Goal: Information Seeking & Learning: Find specific fact

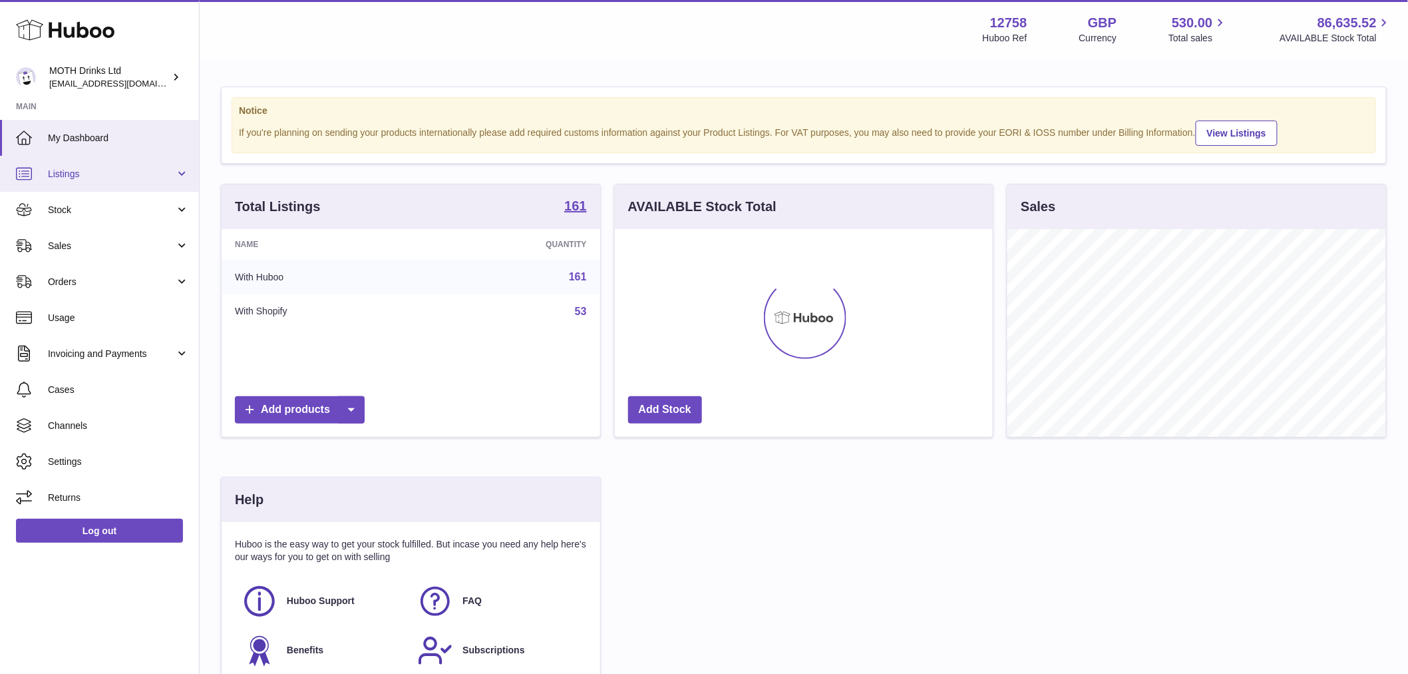
scroll to position [208, 378]
click at [97, 182] on link "Listings" at bounding box center [99, 174] width 199 height 36
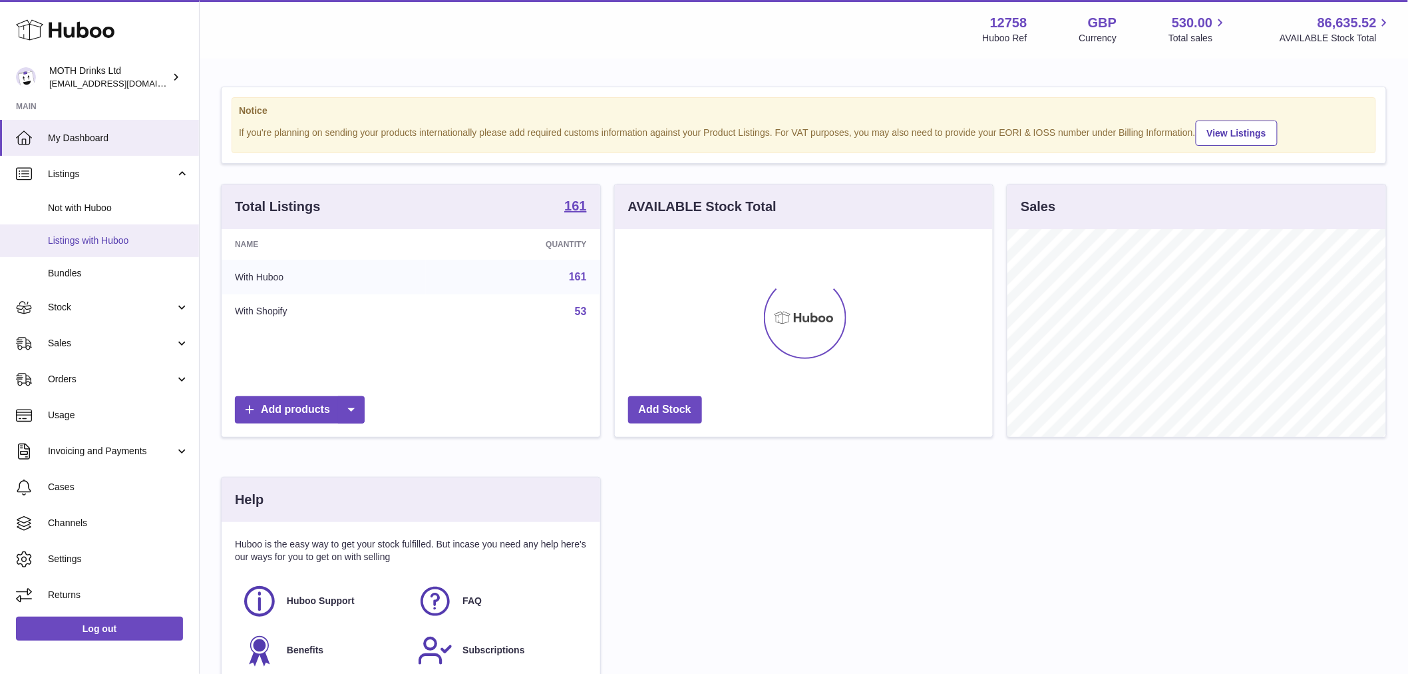
click at [122, 240] on span "Listings with Huboo" at bounding box center [118, 240] width 141 height 13
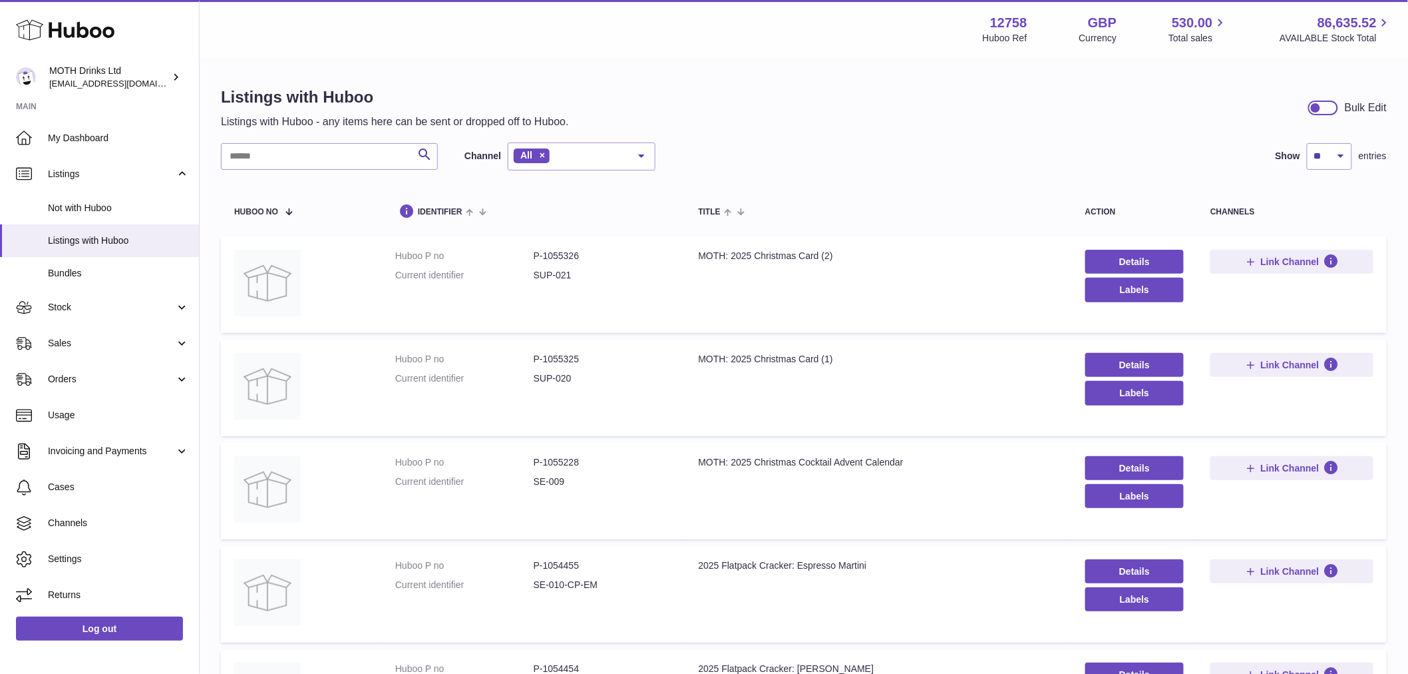
click at [120, 257] on link "Bundles" at bounding box center [99, 273] width 199 height 33
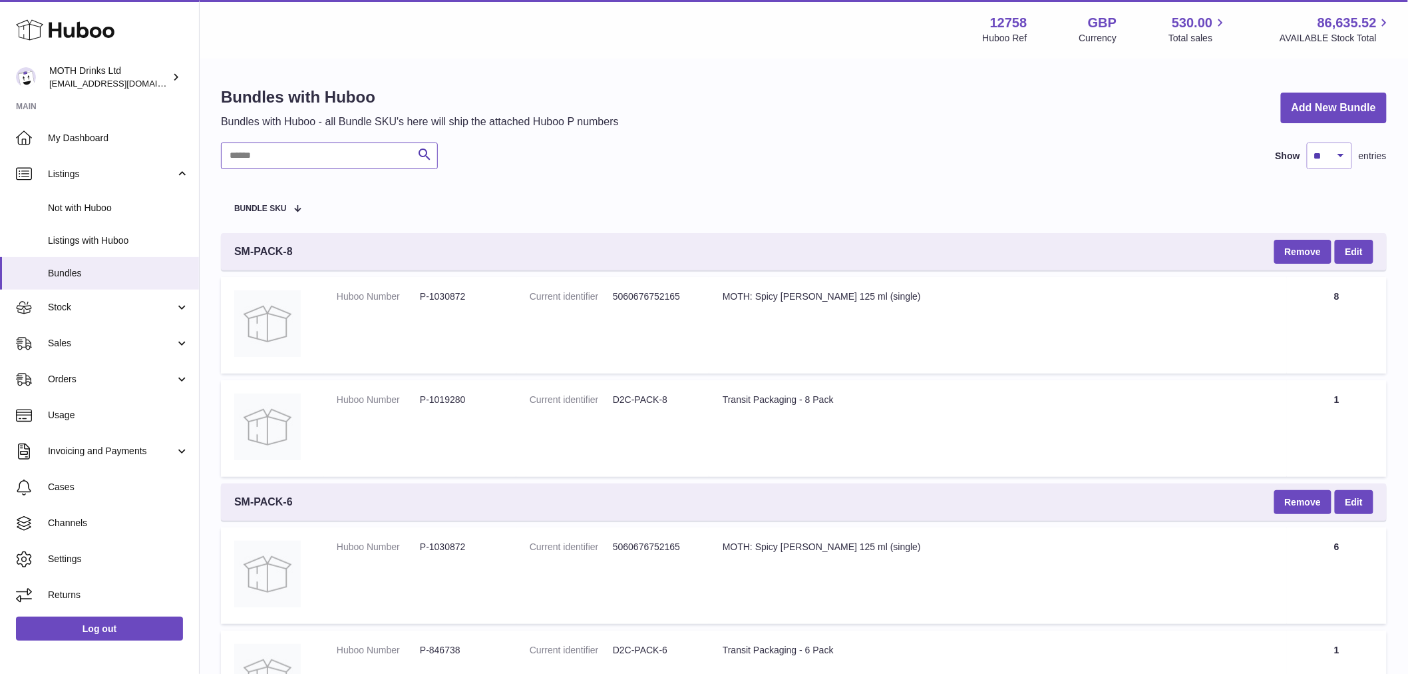
click at [266, 158] on input "text" at bounding box center [329, 155] width 217 height 27
paste input "**********"
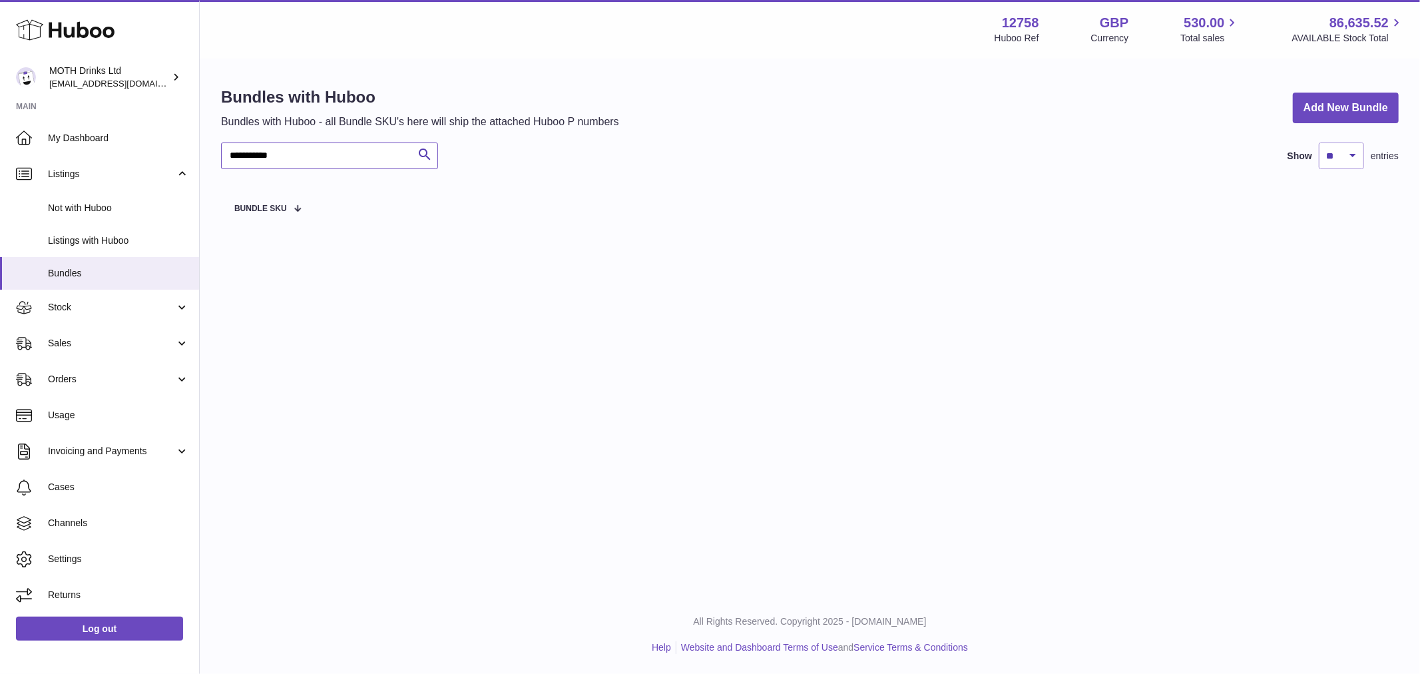
click at [327, 157] on input "**********" at bounding box center [329, 155] width 217 height 27
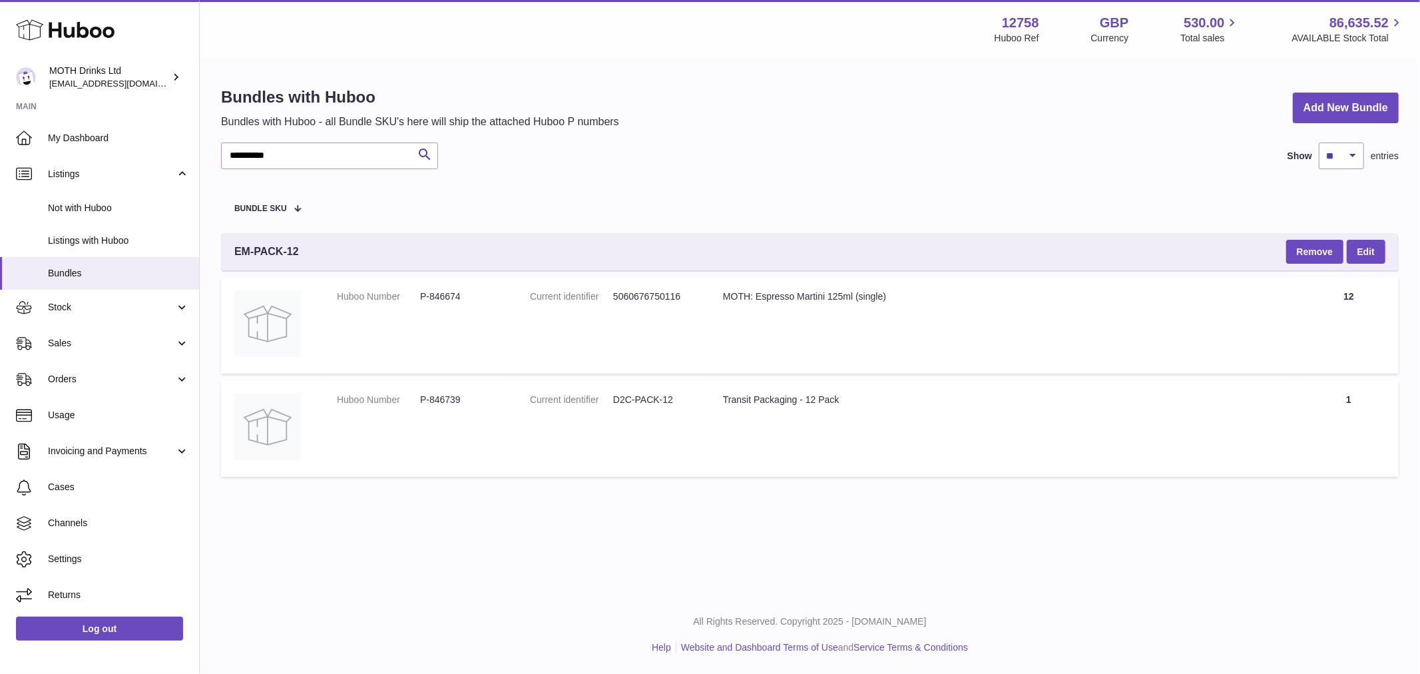
click at [444, 304] on dl "Huboo Number P-846674" at bounding box center [420, 299] width 166 height 19
copy dd "846674"
click at [258, 146] on input "**********" at bounding box center [329, 155] width 217 height 27
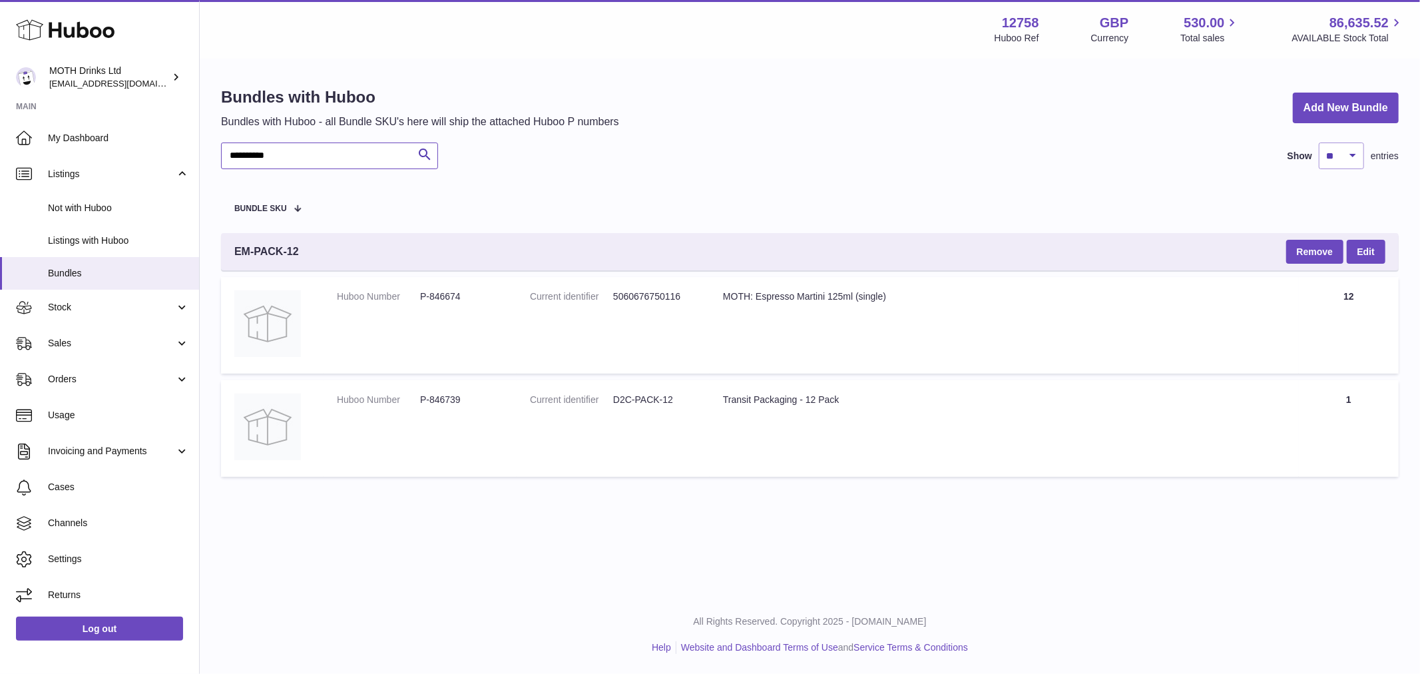
click at [258, 146] on input "**********" at bounding box center [329, 155] width 217 height 27
paste input "**********"
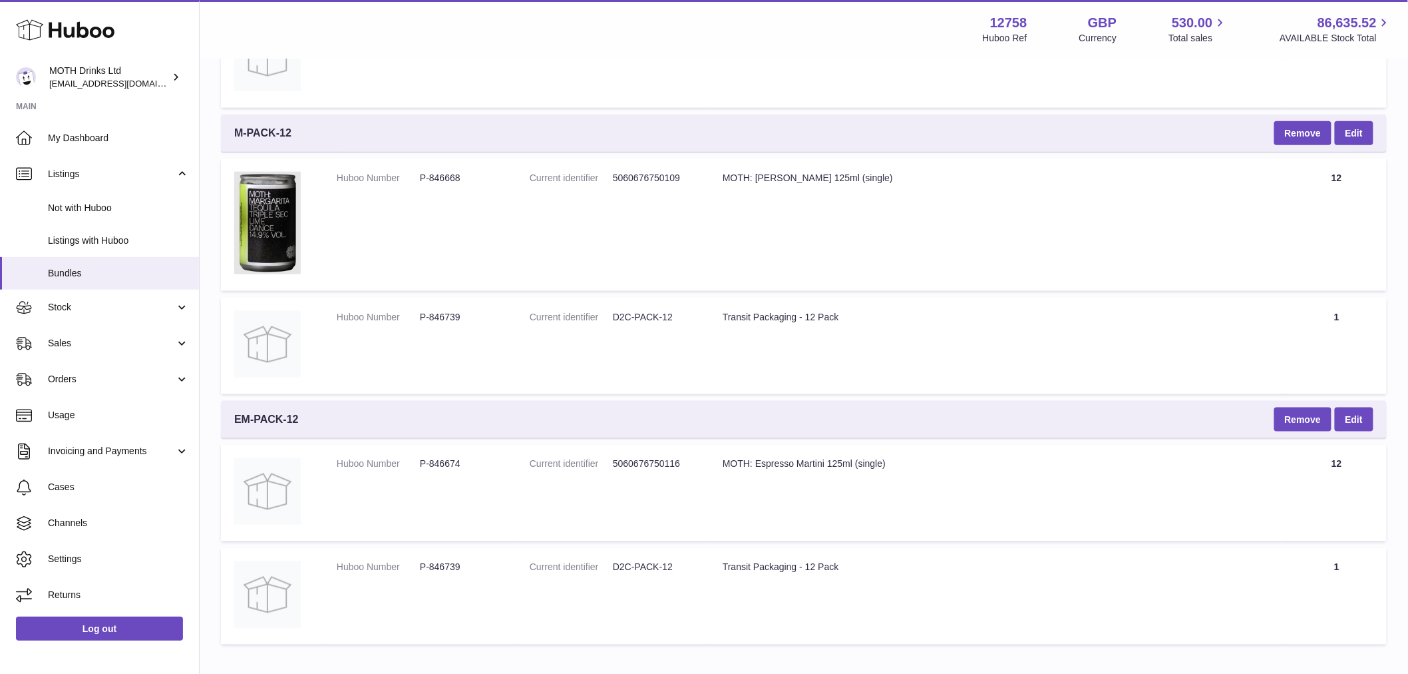
scroll to position [483, 0]
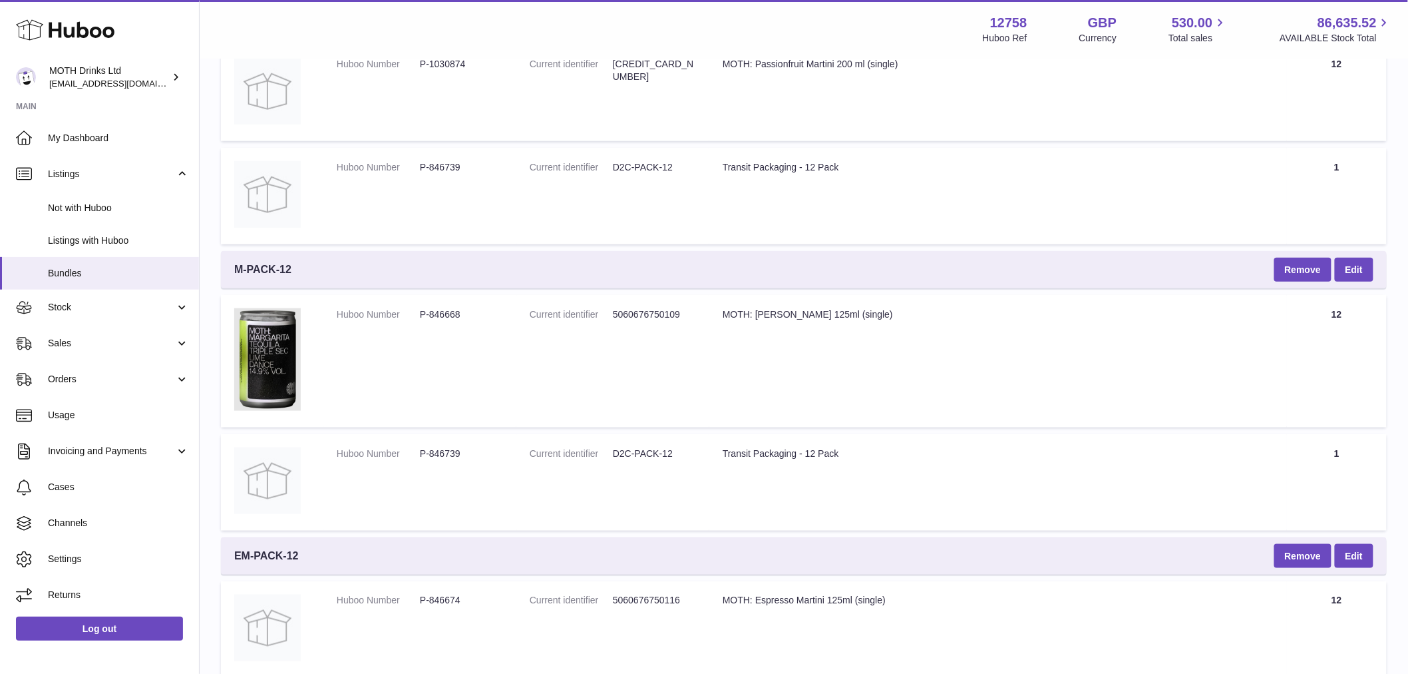
click at [438, 316] on dd "P-846668" at bounding box center [461, 314] width 83 height 13
copy dd "846668"
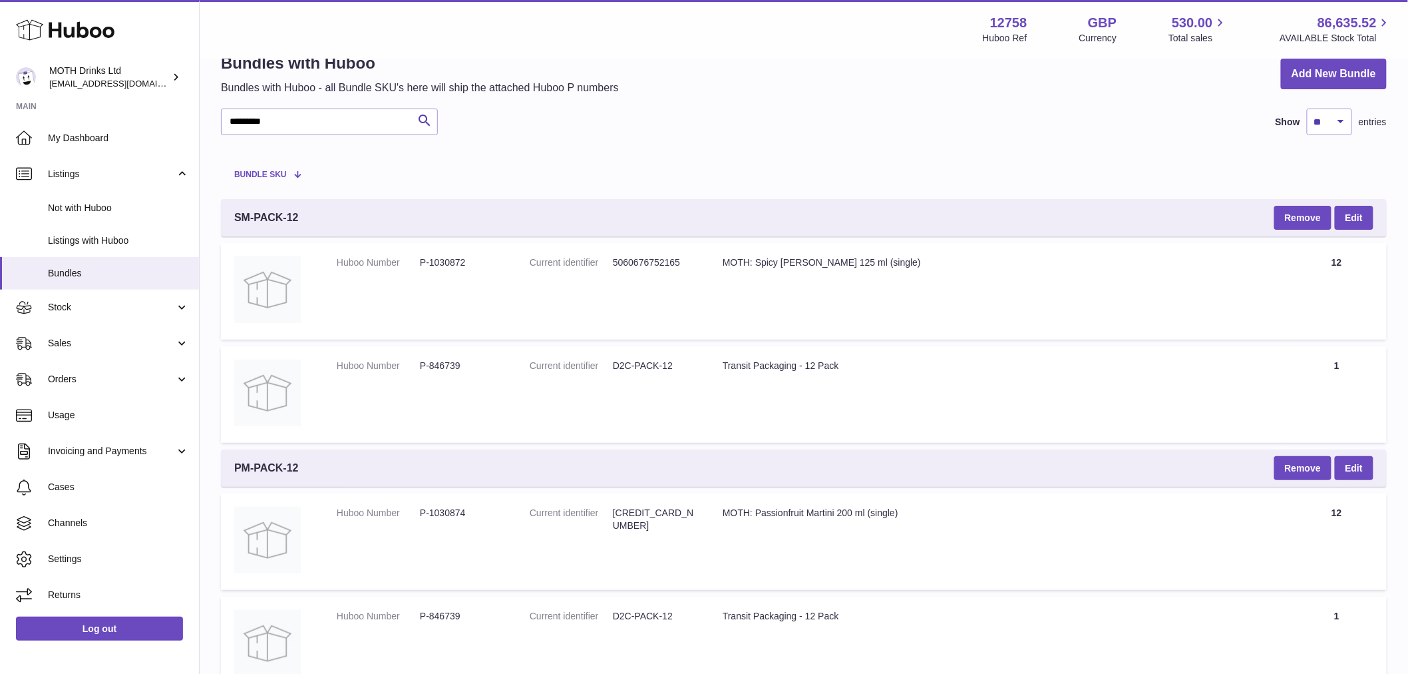
scroll to position [0, 0]
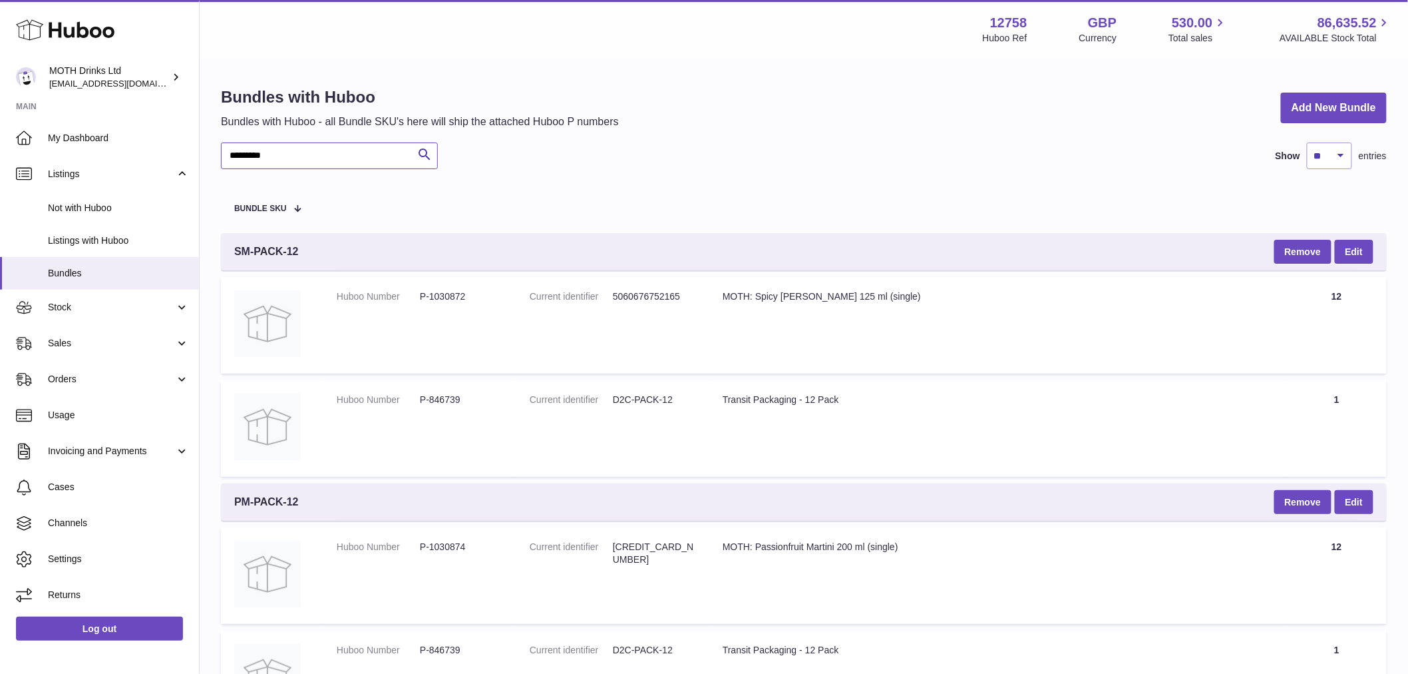
click at [287, 166] on input "*********" at bounding box center [329, 155] width 217 height 27
paste input "****"
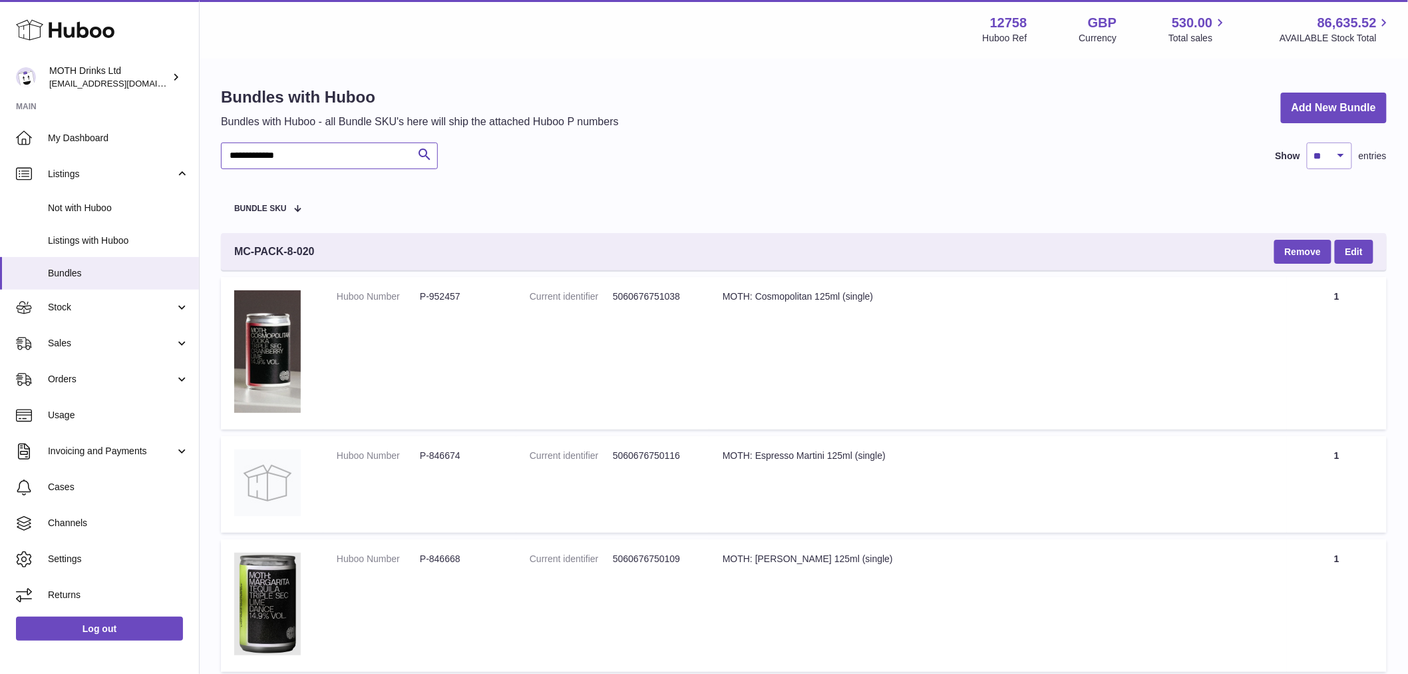
type input "**********"
click at [460, 306] on dl "Huboo Number P-952457" at bounding box center [420, 299] width 166 height 19
click at [427, 307] on dl "Huboo Number P-952457" at bounding box center [420, 299] width 166 height 19
click at [442, 301] on dd "P-952457" at bounding box center [461, 296] width 83 height 13
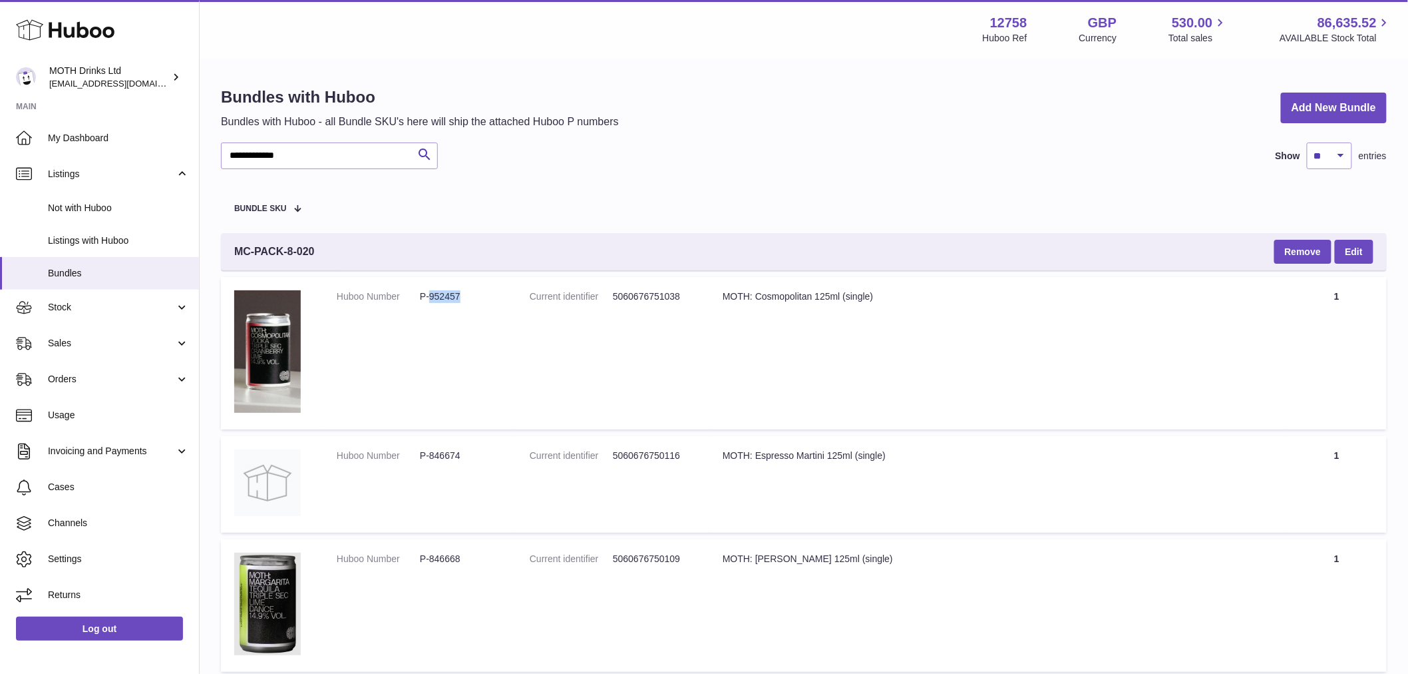
click at [442, 301] on dd "P-952457" at bounding box center [461, 296] width 83 height 13
copy dd "952457"
click at [393, 398] on td "Huboo Number P-952457" at bounding box center [419, 353] width 193 height 152
click at [444, 457] on dd "P-846674" at bounding box center [461, 455] width 83 height 13
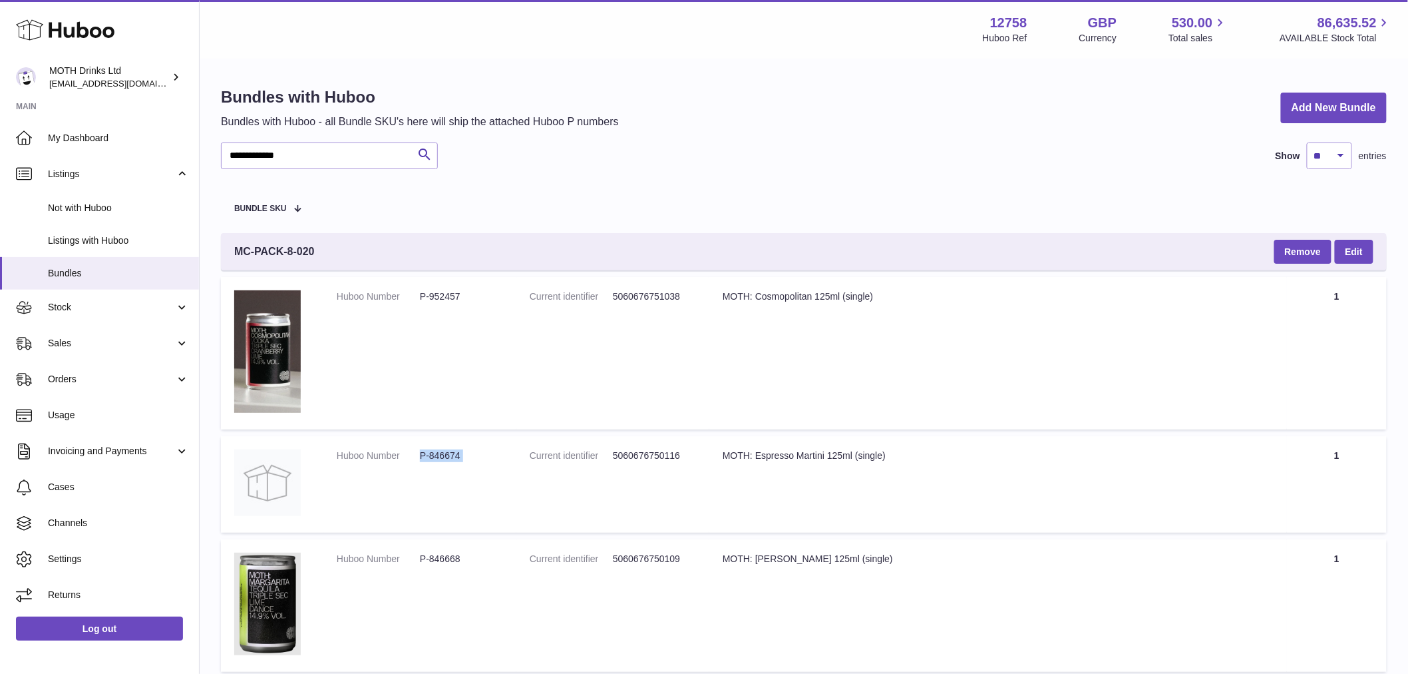
click at [444, 457] on dd "P-846674" at bounding box center [461, 455] width 83 height 13
click at [443, 457] on dd "P-846674" at bounding box center [461, 455] width 83 height 13
click at [466, 457] on dd "P-846674" at bounding box center [461, 455] width 83 height 13
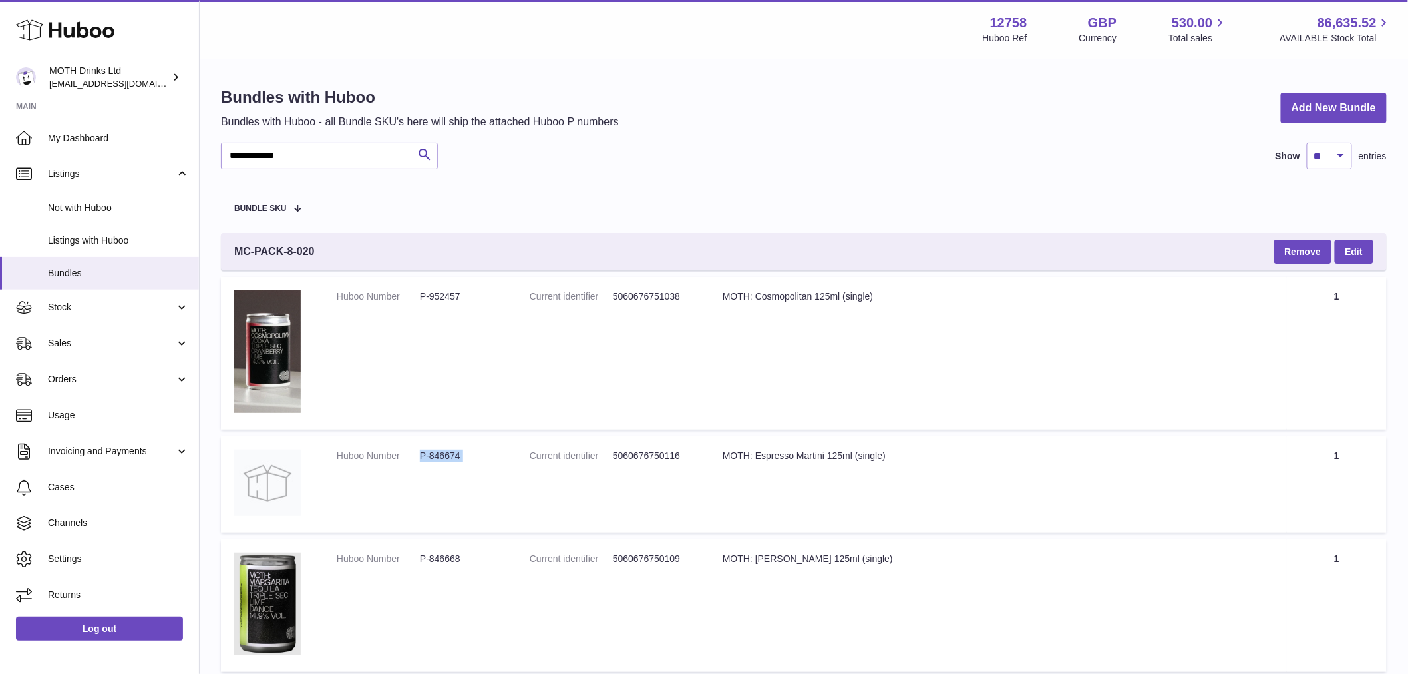
click at [457, 465] on dl "Huboo Number P-846674" at bounding box center [420, 458] width 166 height 19
click at [450, 457] on dd "P-846674" at bounding box center [461, 455] width 83 height 13
copy dd "846674"
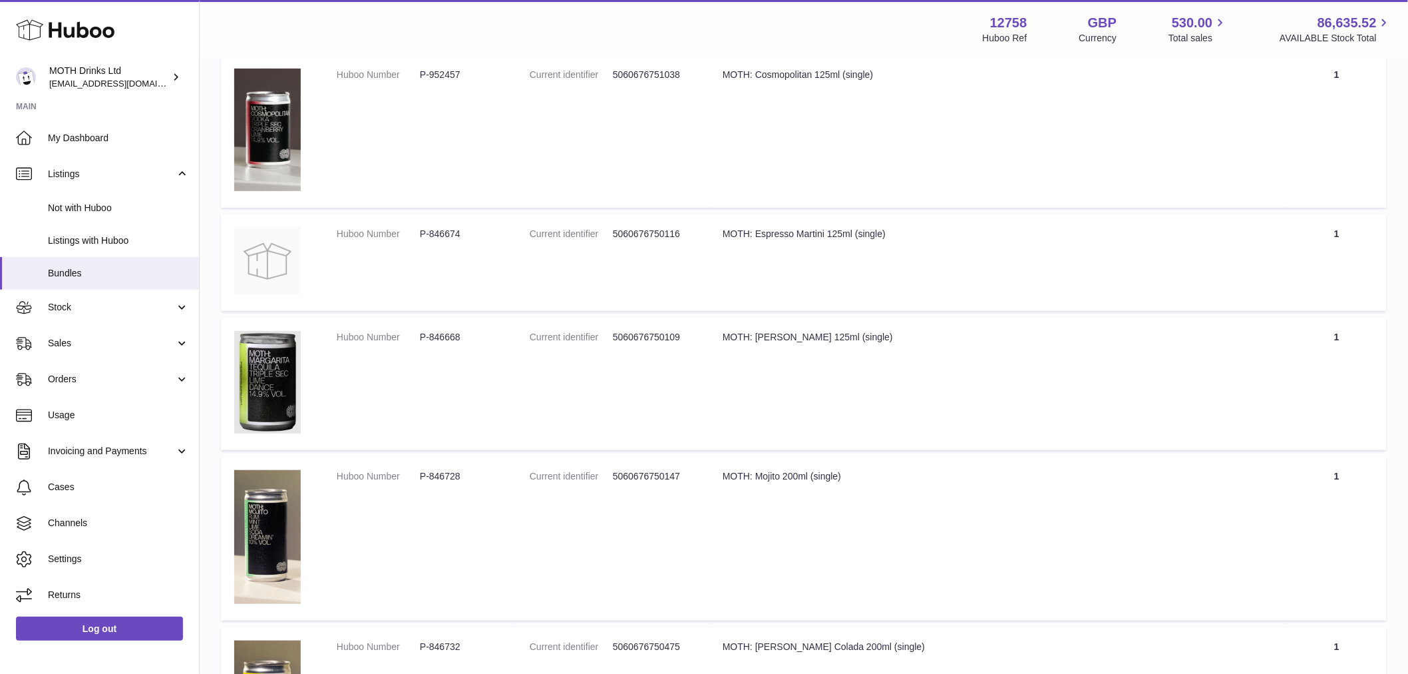
click at [438, 344] on dl "Huboo Number P-846668" at bounding box center [420, 340] width 166 height 19
copy dd "846668"
click at [449, 489] on dl "Huboo Number P-846728" at bounding box center [420, 479] width 166 height 19
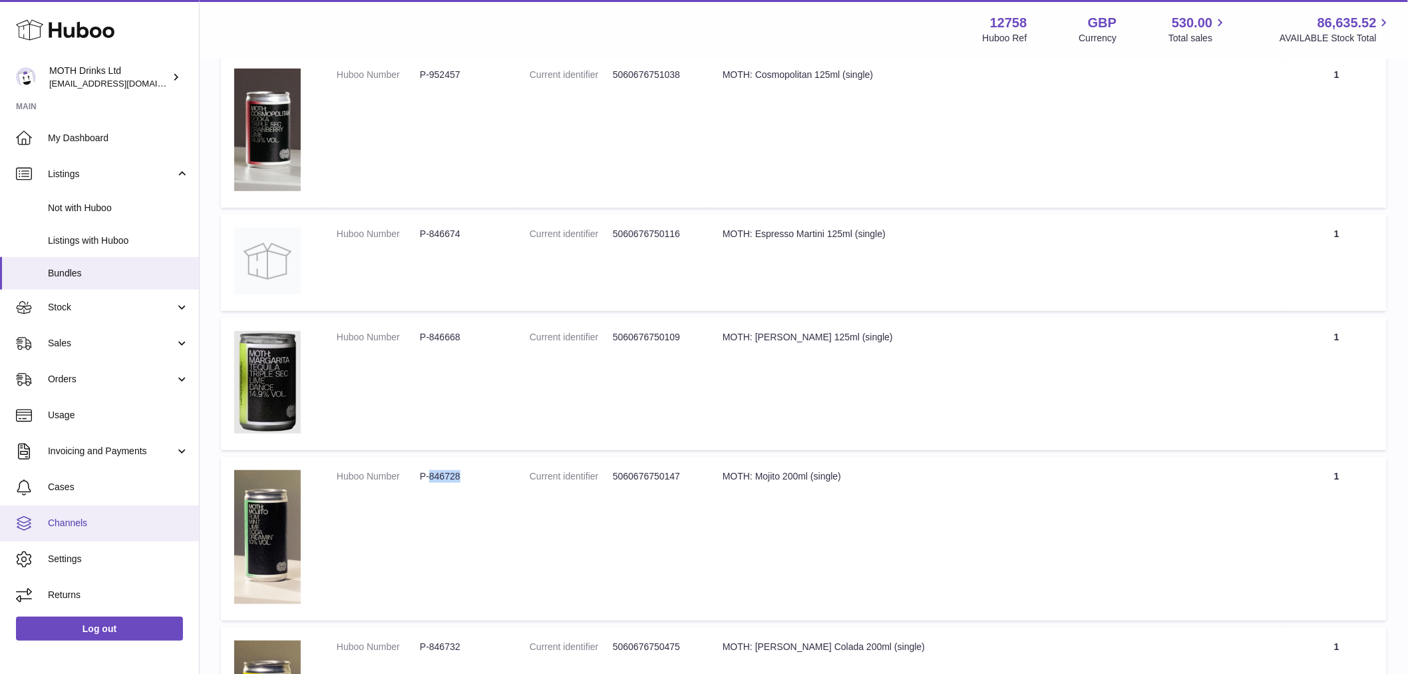
copy dd "846728"
click at [475, 420] on td "Huboo Number P-846668" at bounding box center [419, 383] width 193 height 132
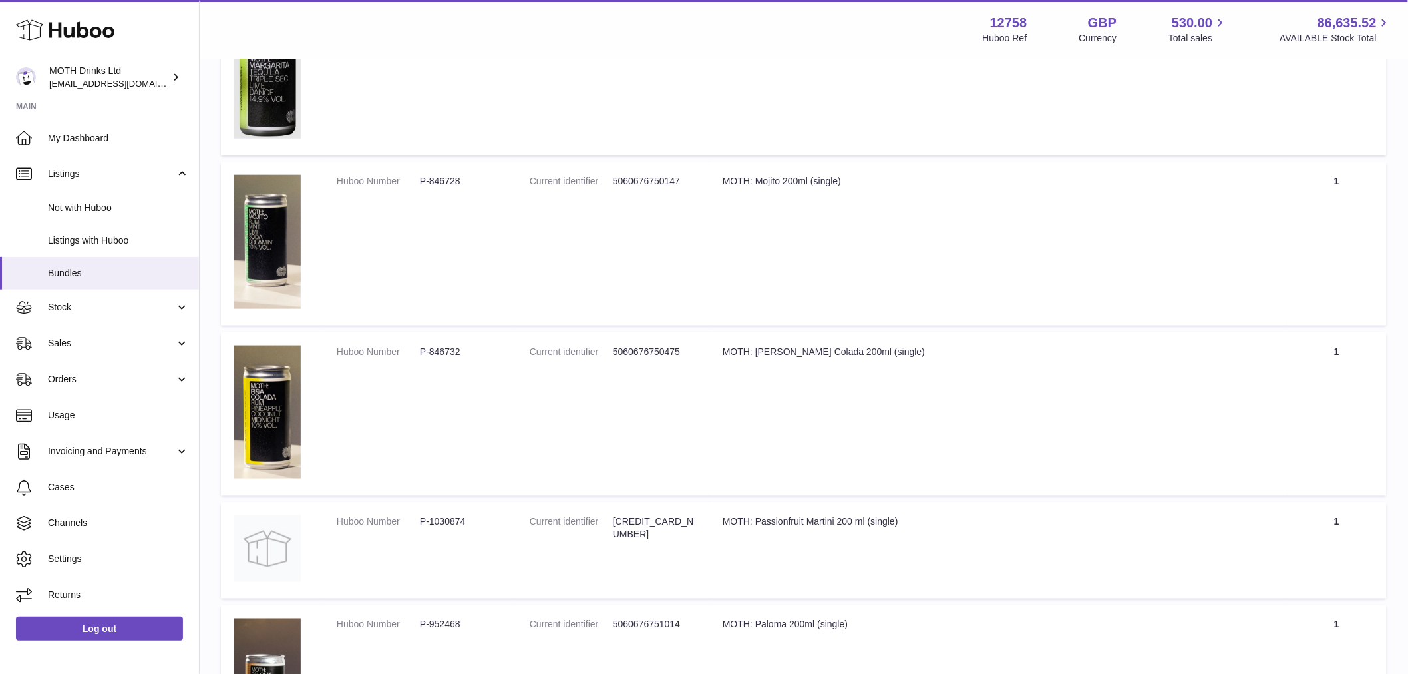
scroll to position [517, 0]
click at [426, 356] on dd "P-846732" at bounding box center [461, 351] width 83 height 13
click at [434, 355] on dd "P-846732" at bounding box center [461, 351] width 83 height 13
copy dd "846732"
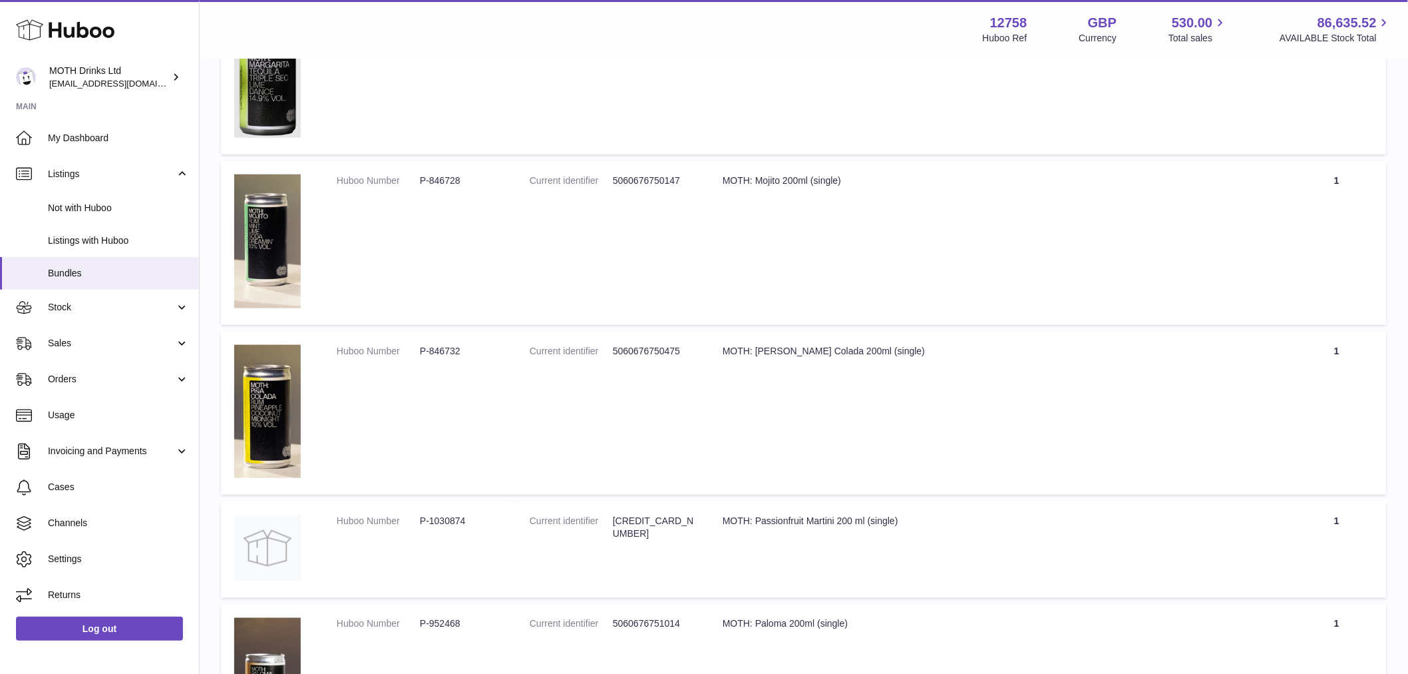
click at [434, 516] on dd "P-1030874" at bounding box center [461, 520] width 83 height 13
copy dd "1030874"
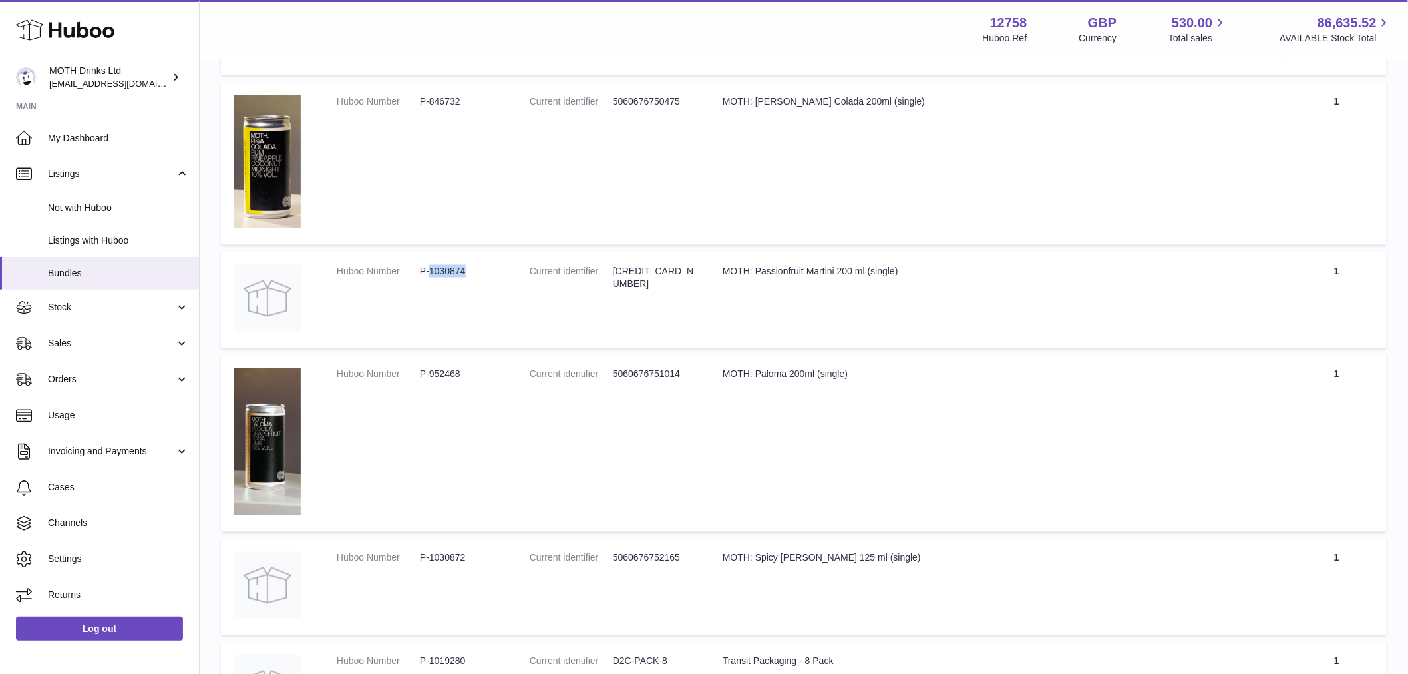
scroll to position [813, 0]
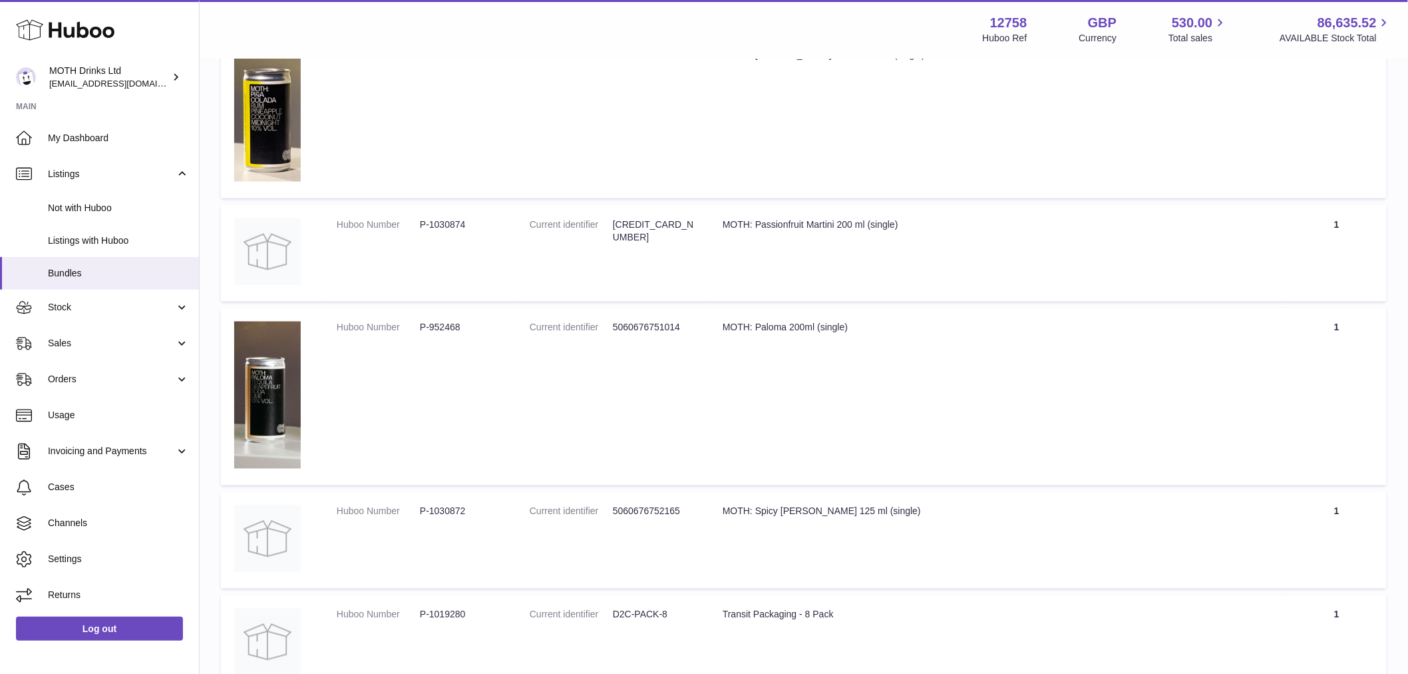
click at [443, 353] on td "Huboo Number P-952468" at bounding box center [419, 396] width 193 height 177
copy dd "952468"
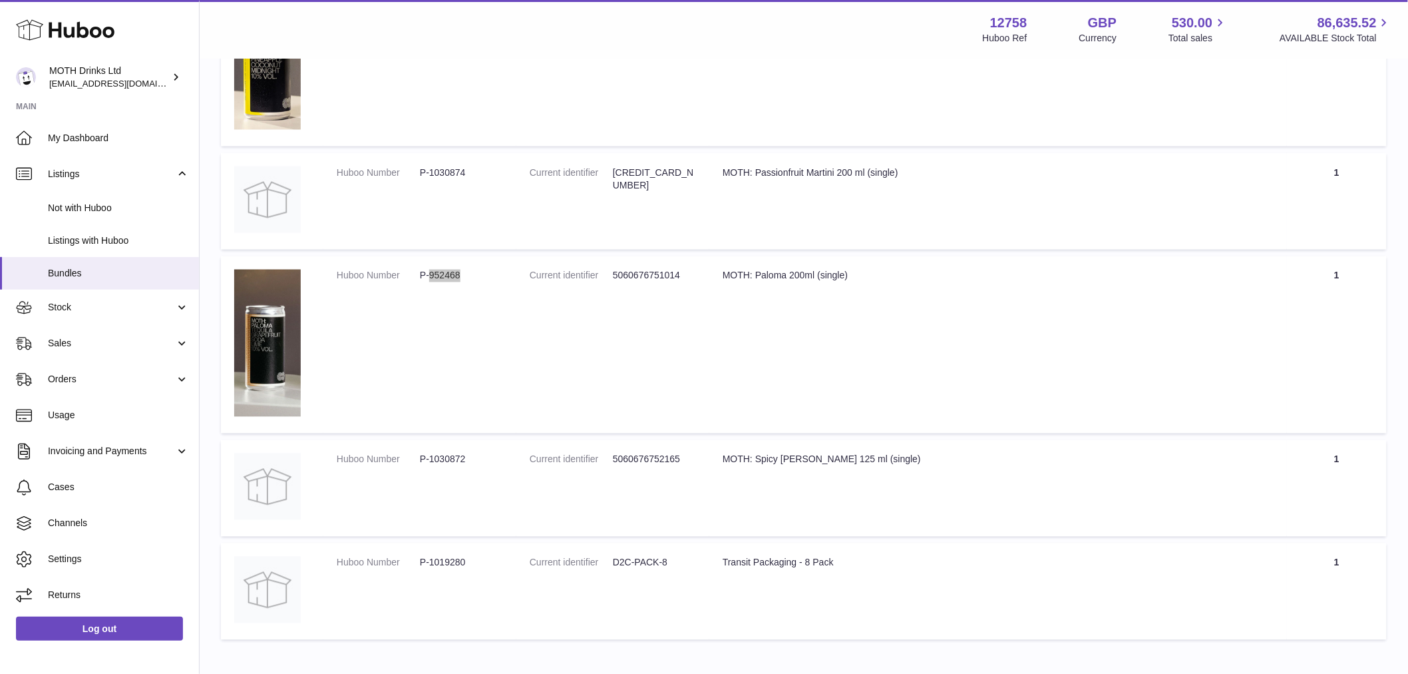
scroll to position [946, 0]
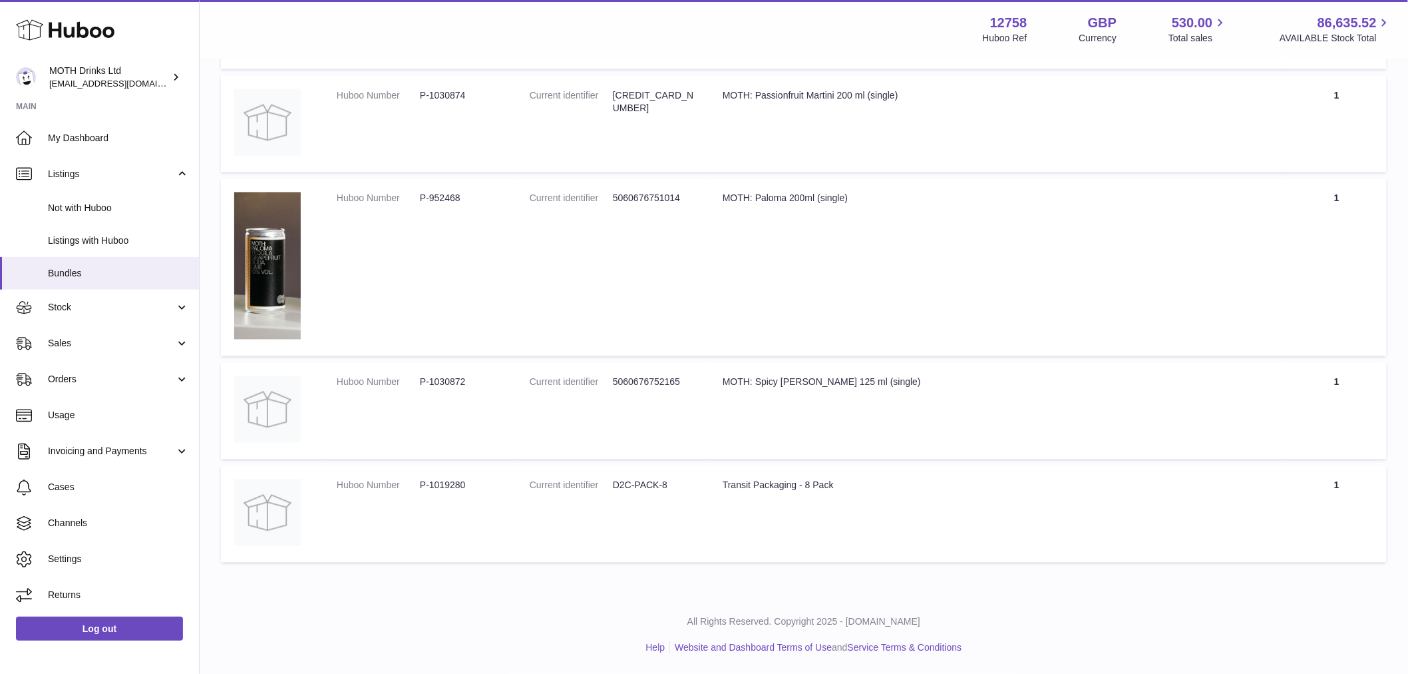
click at [455, 397] on td "Huboo Number P-1030872" at bounding box center [419, 411] width 193 height 97
copy dd "1030872"
click at [447, 487] on dd "P-1019280" at bounding box center [461, 485] width 83 height 13
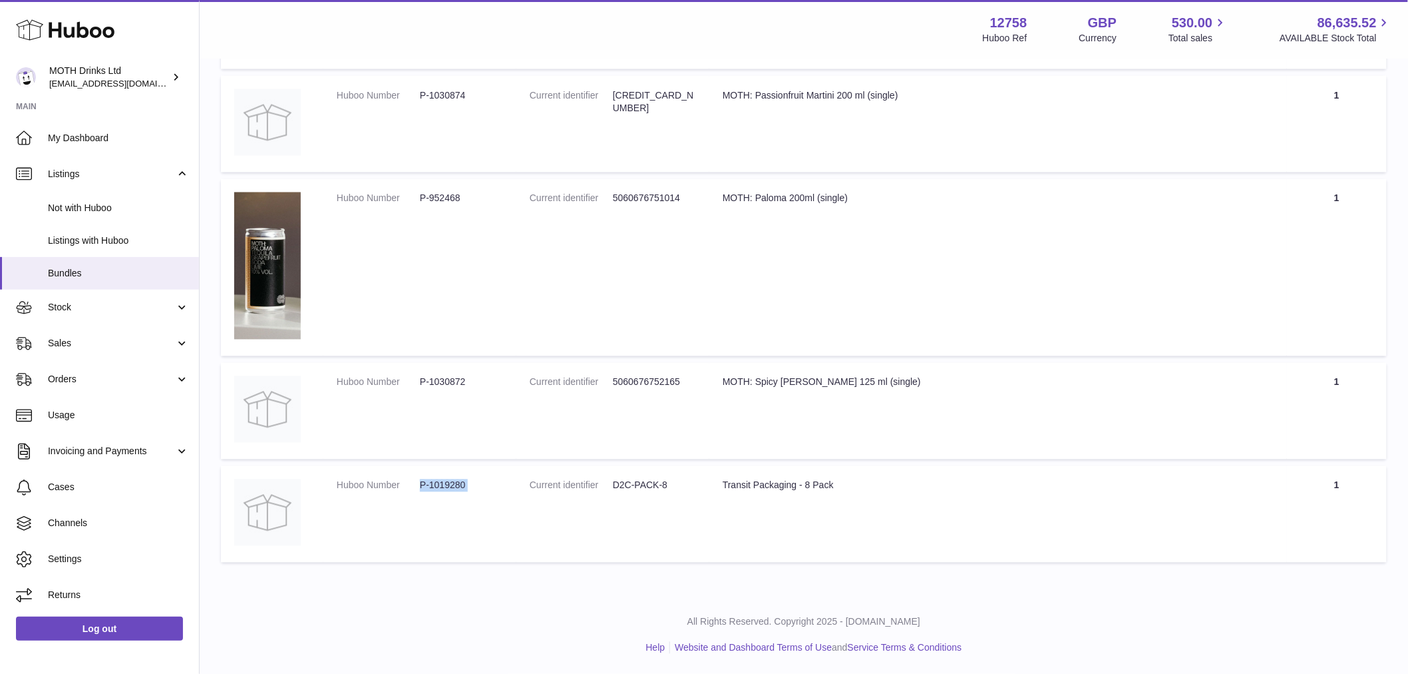
click at [447, 487] on dd "P-1019280" at bounding box center [461, 485] width 83 height 13
drag, startPoint x: 496, startPoint y: 539, endPoint x: 481, endPoint y: 528, distance: 18.5
click at [496, 539] on td "Huboo Number P-1019280" at bounding box center [419, 514] width 193 height 97
click at [421, 493] on dl "Huboo Number P-1019280" at bounding box center [420, 488] width 166 height 19
click at [416, 487] on dt "Huboo Number" at bounding box center [378, 485] width 83 height 13
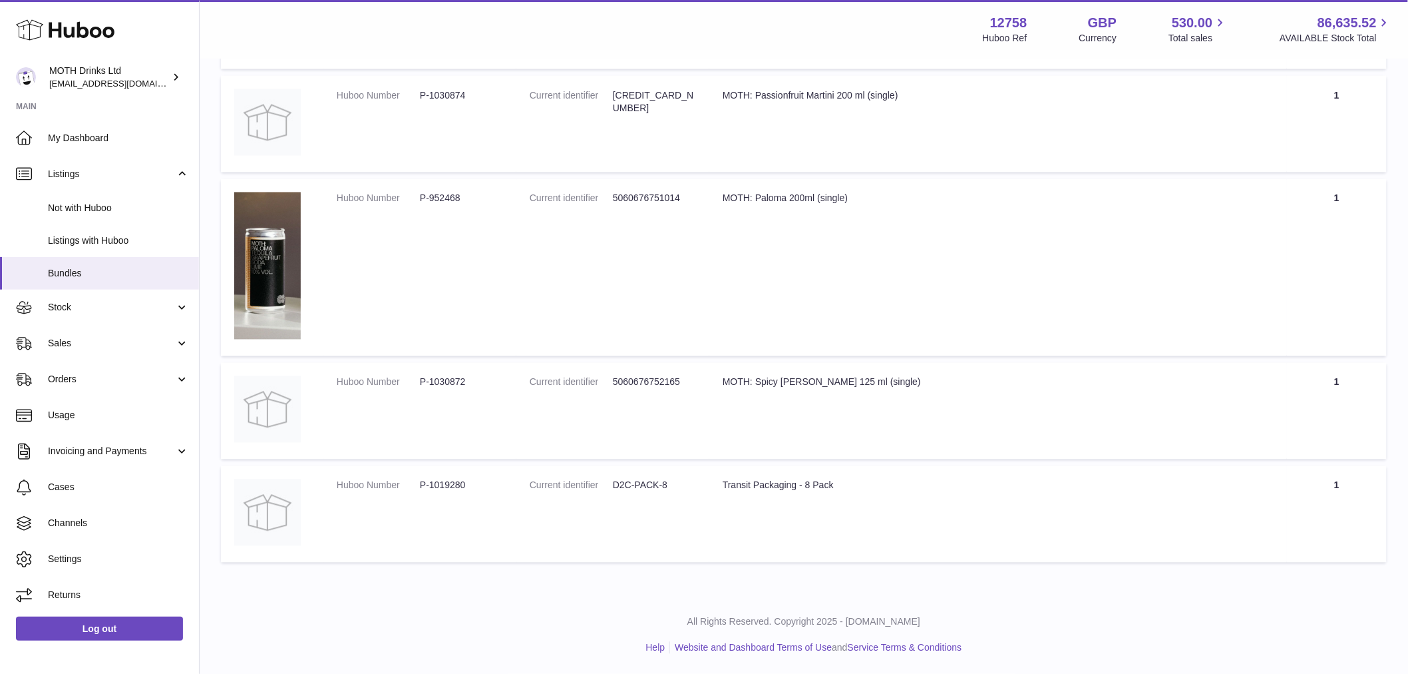
click at [416, 487] on dt "Huboo Number" at bounding box center [378, 485] width 83 height 13
click at [434, 486] on dd "P-1019280" at bounding box center [461, 485] width 83 height 13
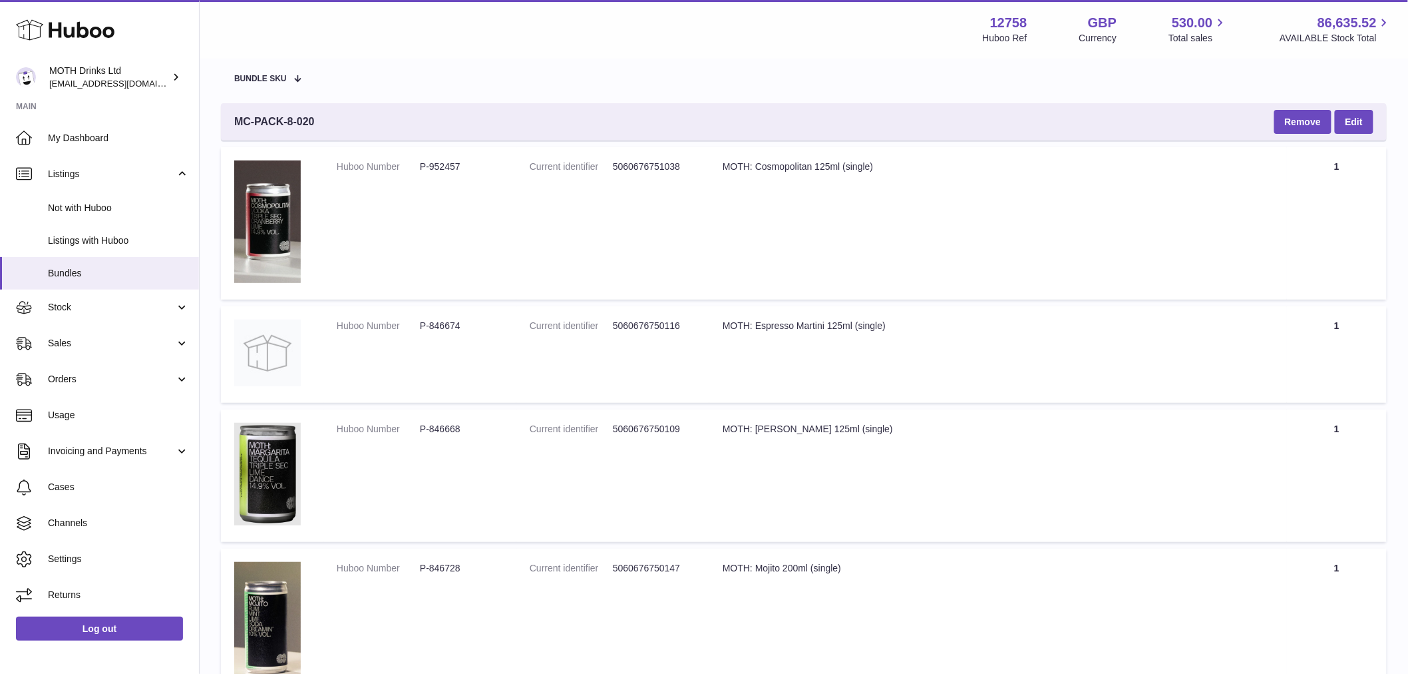
scroll to position [295, 0]
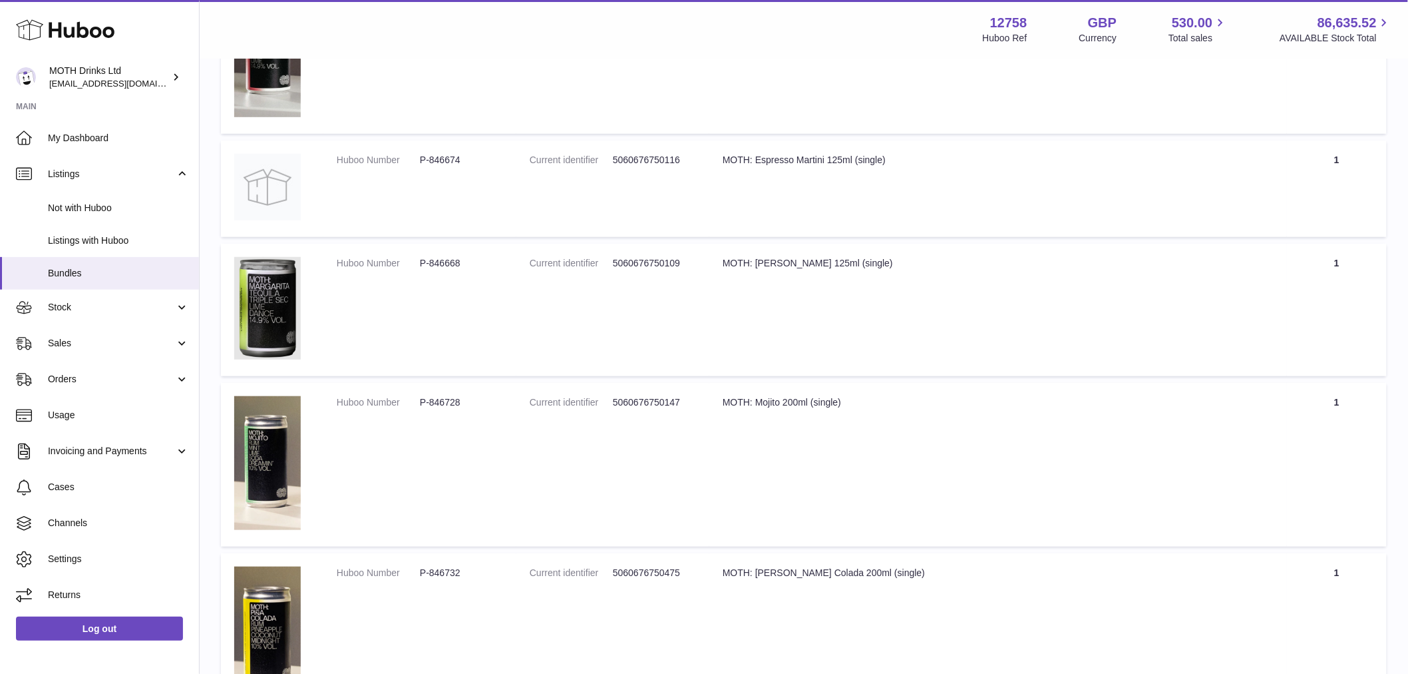
click at [431, 401] on dd "P-846728" at bounding box center [461, 402] width 83 height 13
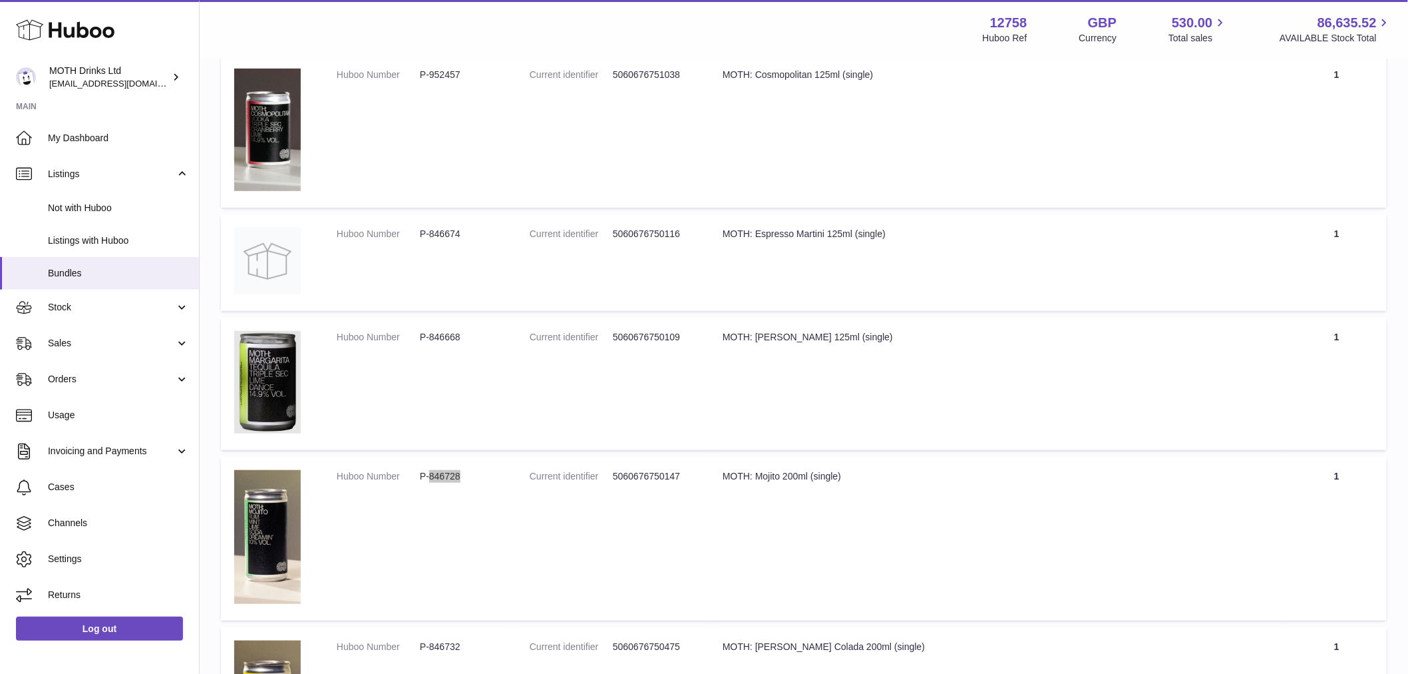
scroll to position [0, 0]
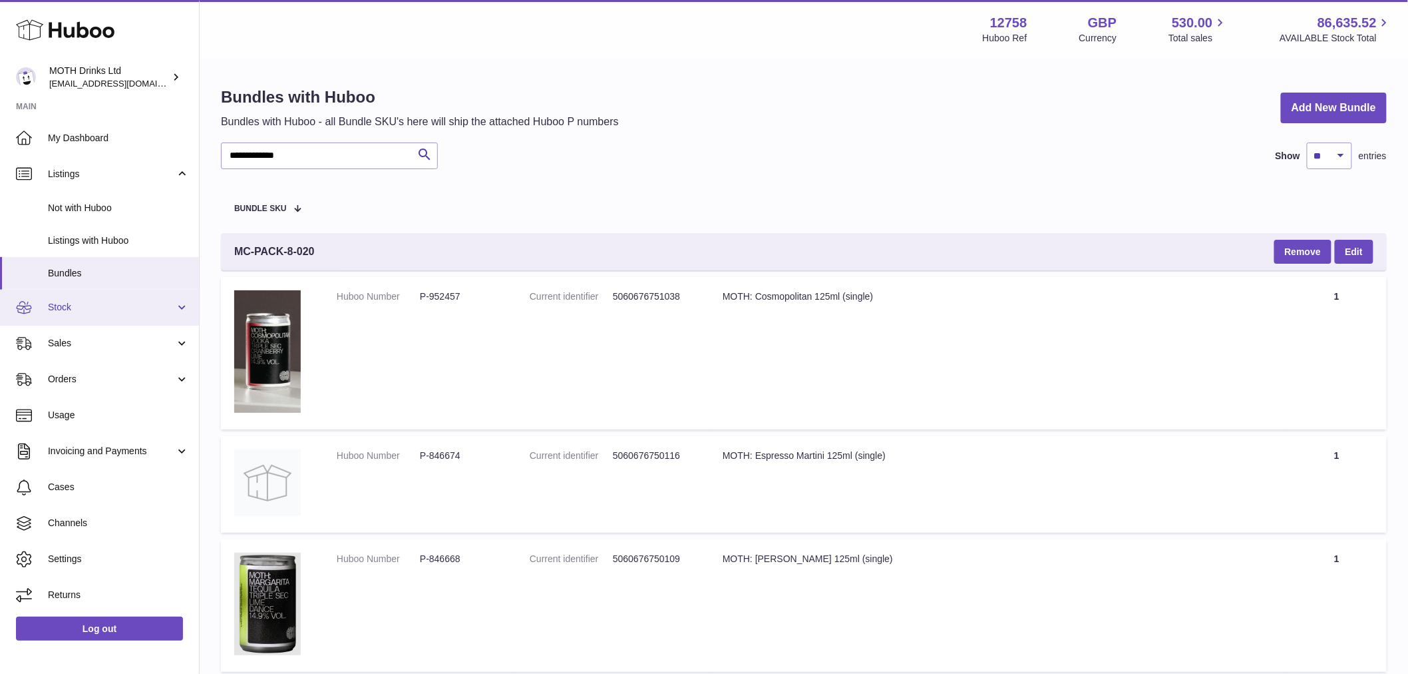
click at [124, 304] on span "Stock" at bounding box center [111, 307] width 127 height 13
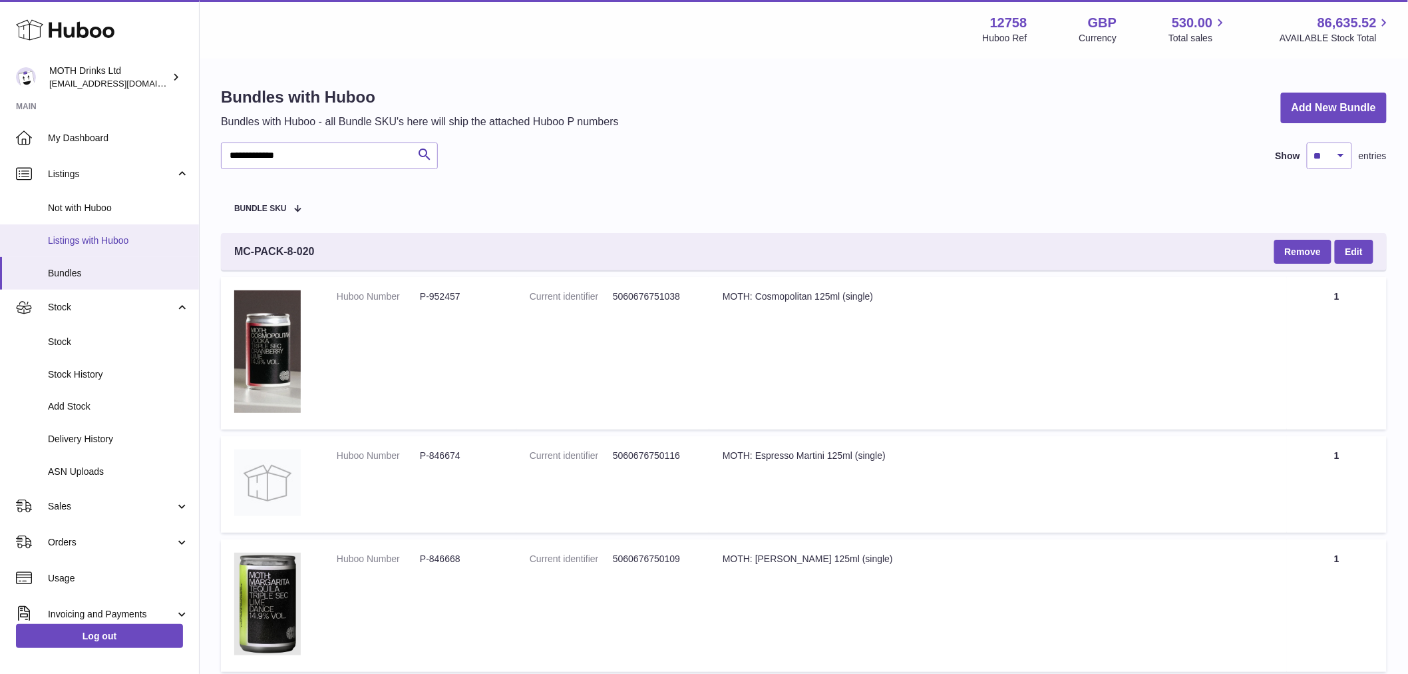
click at [120, 251] on link "Listings with Huboo" at bounding box center [99, 240] width 199 height 33
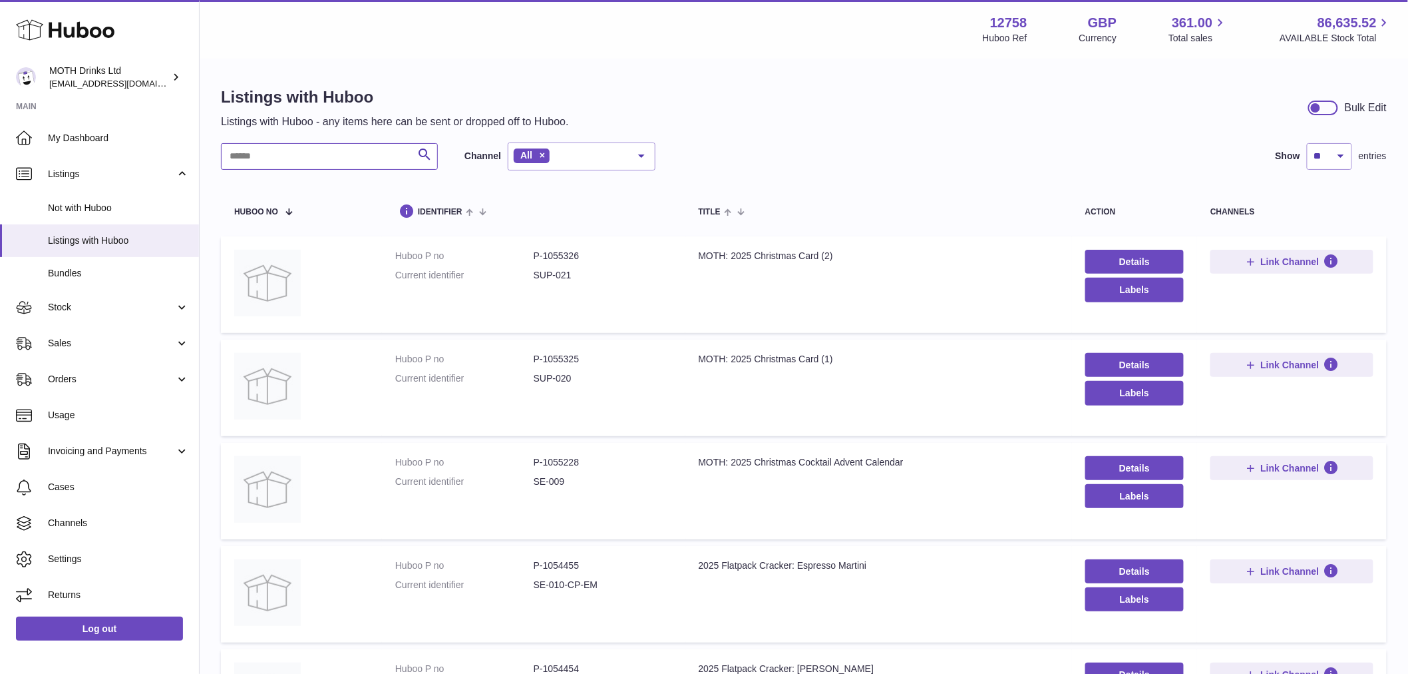
click at [313, 154] on input "text" at bounding box center [329, 156] width 217 height 27
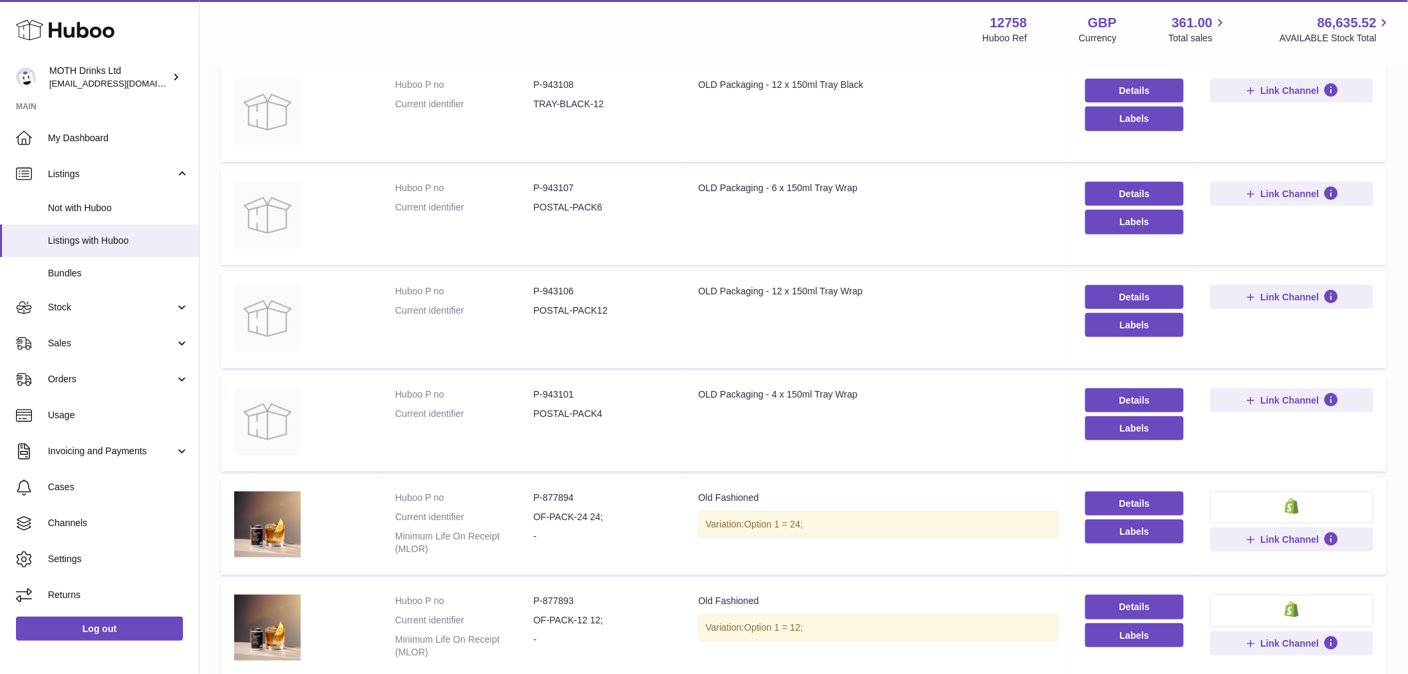
scroll to position [295, 0]
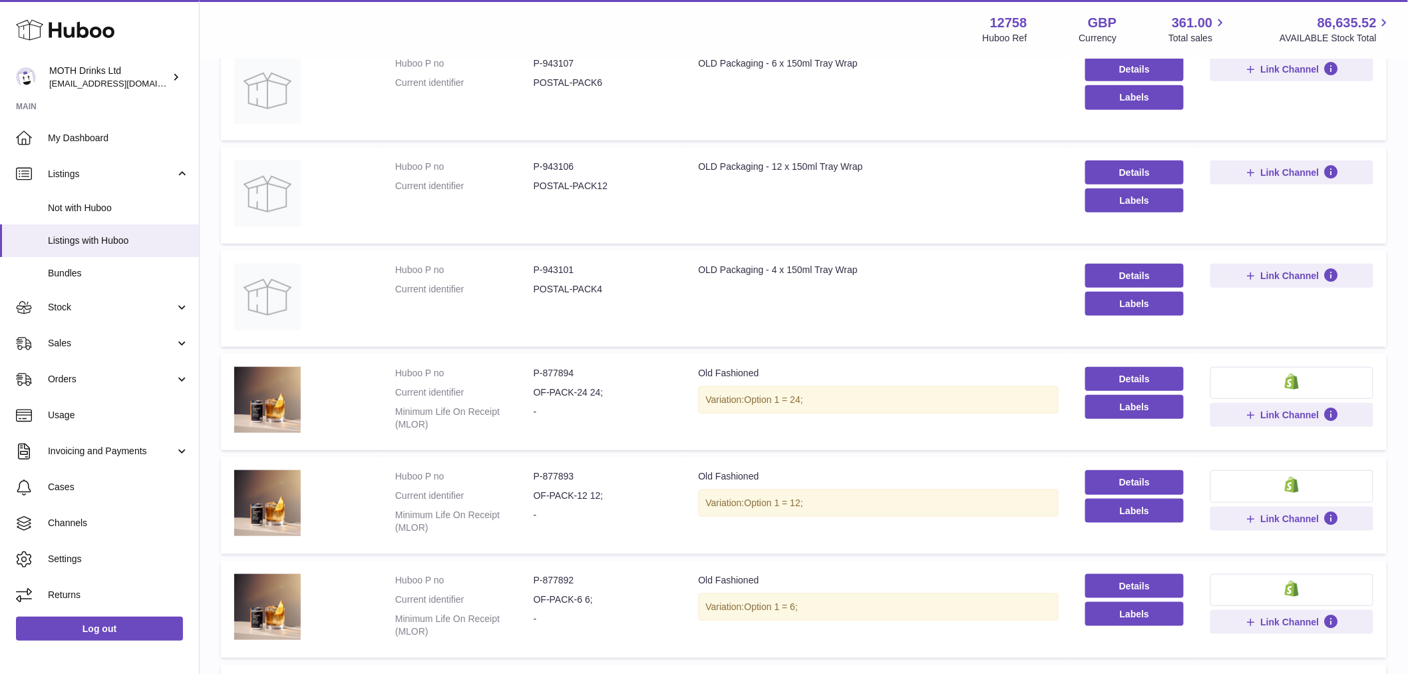
click at [571, 368] on dd "P-877894" at bounding box center [603, 373] width 138 height 13
click at [566, 375] on dd "P-877894" at bounding box center [603, 373] width 138 height 13
copy dd "877894"
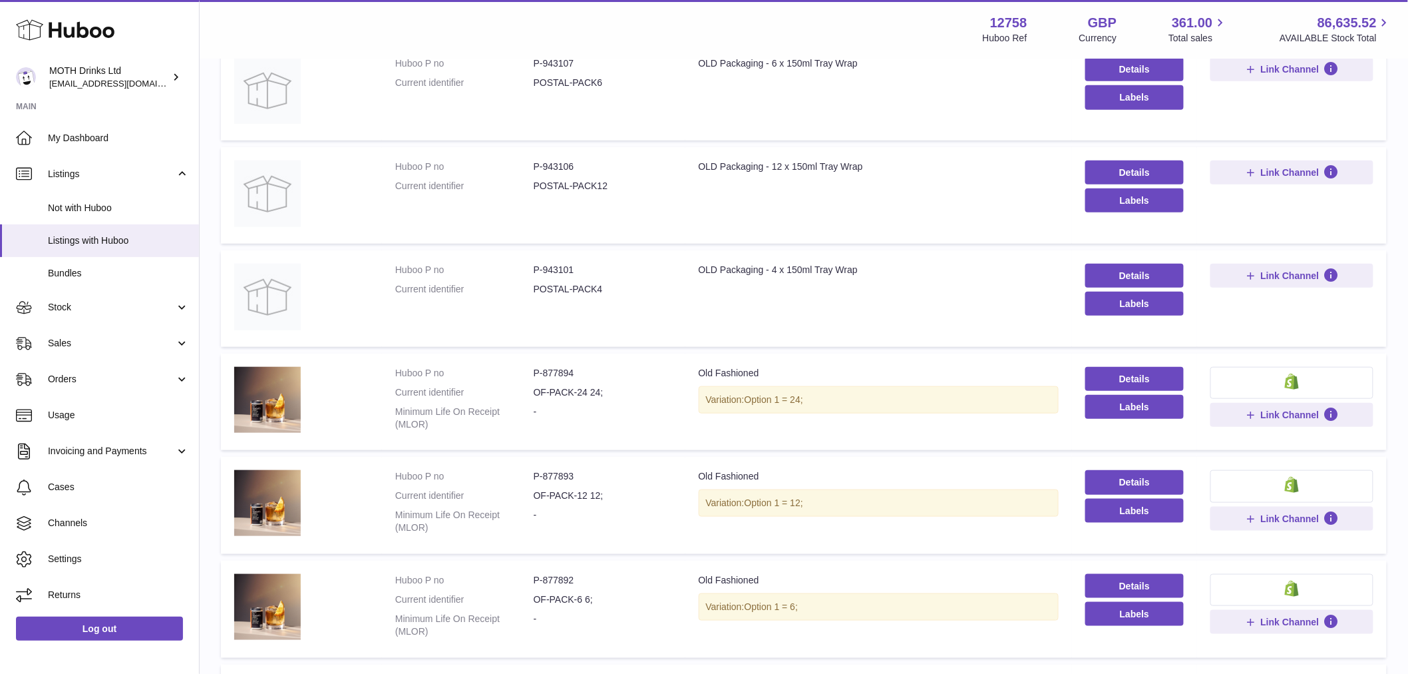
click at [566, 475] on dd "P-877893" at bounding box center [603, 476] width 138 height 13
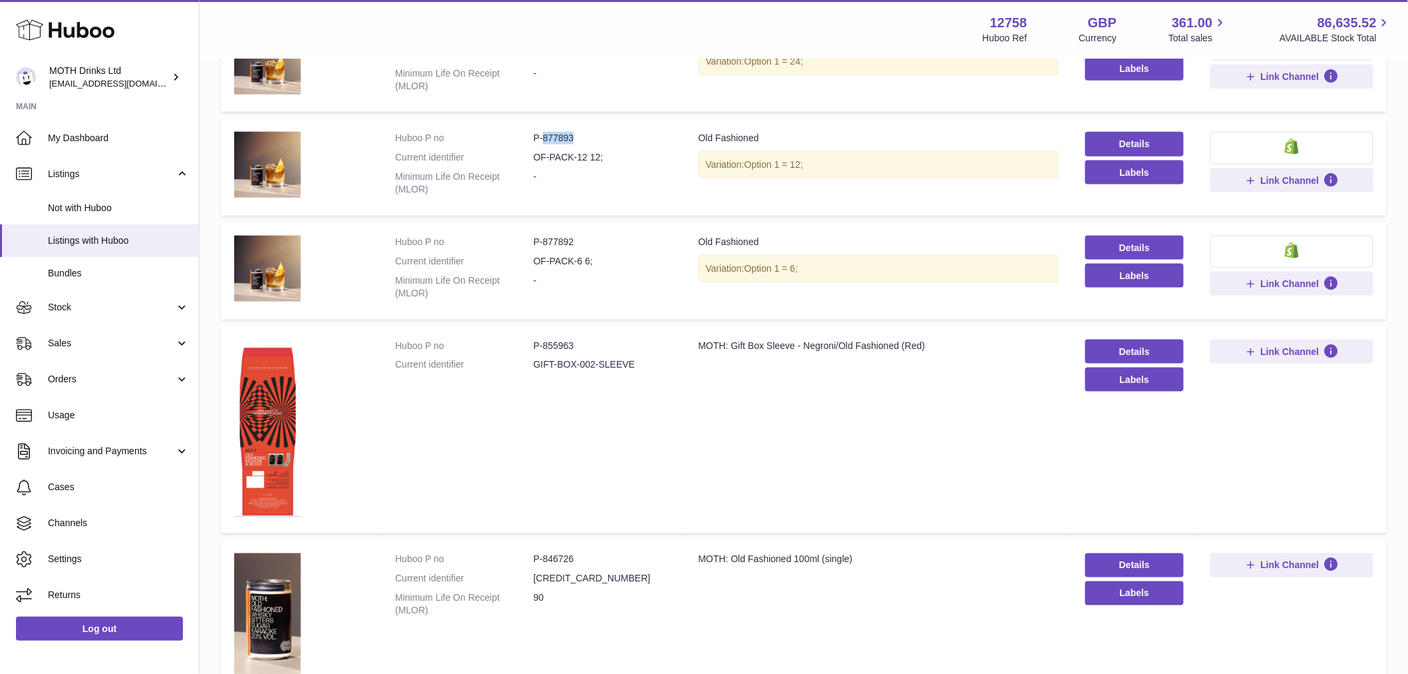
scroll to position [769, 0]
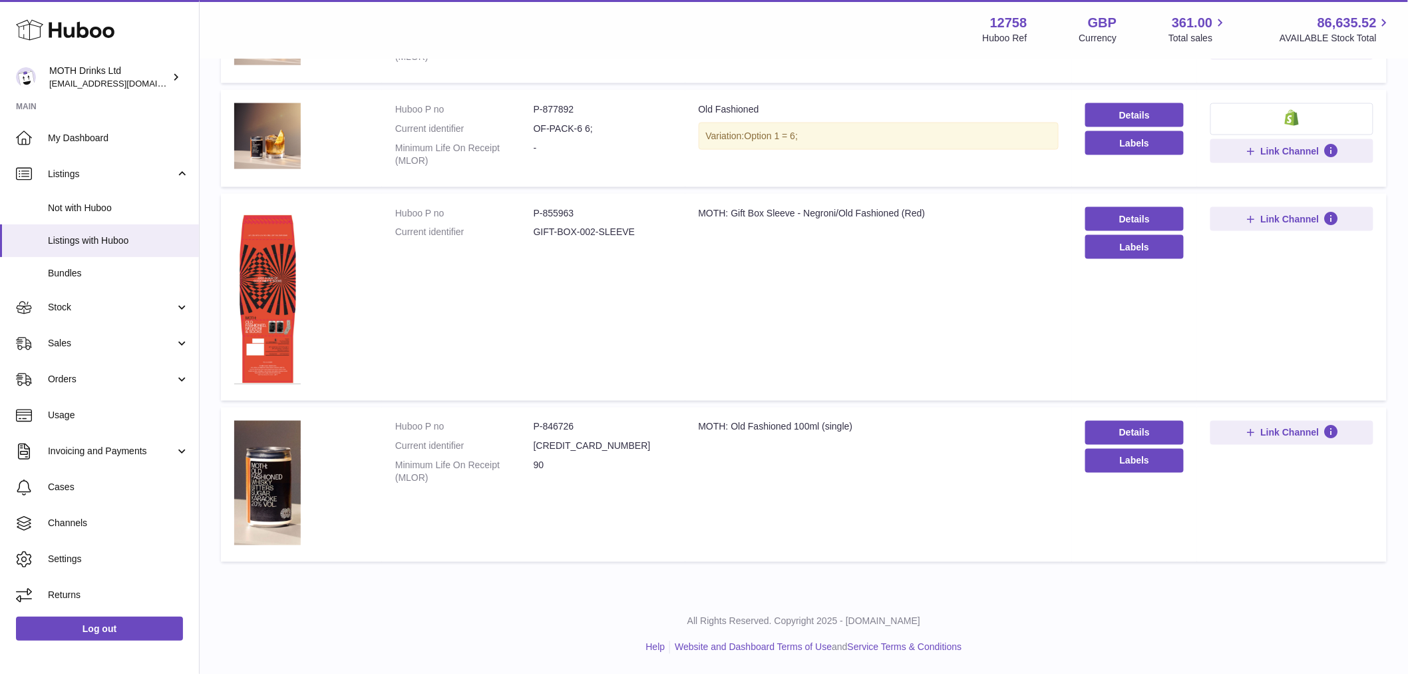
click at [556, 429] on dd "P-846726" at bounding box center [603, 427] width 138 height 13
copy dd "846726"
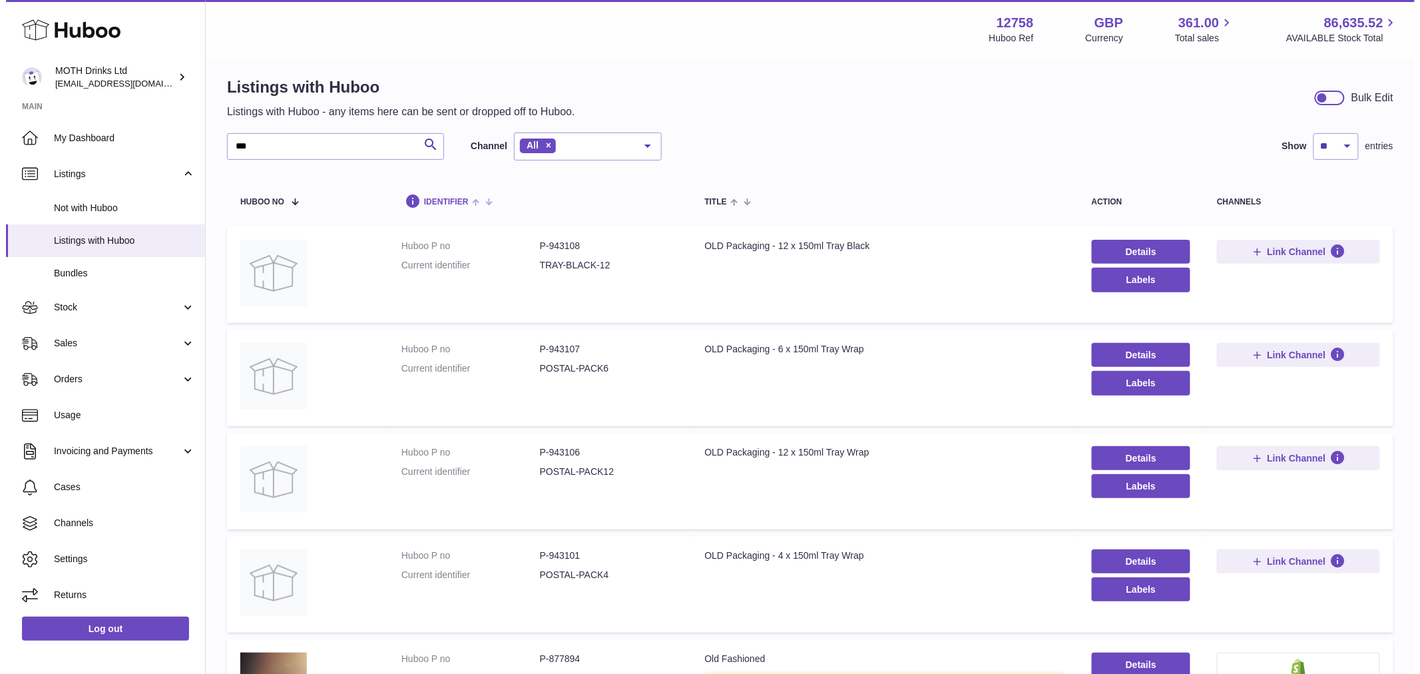
scroll to position [0, 0]
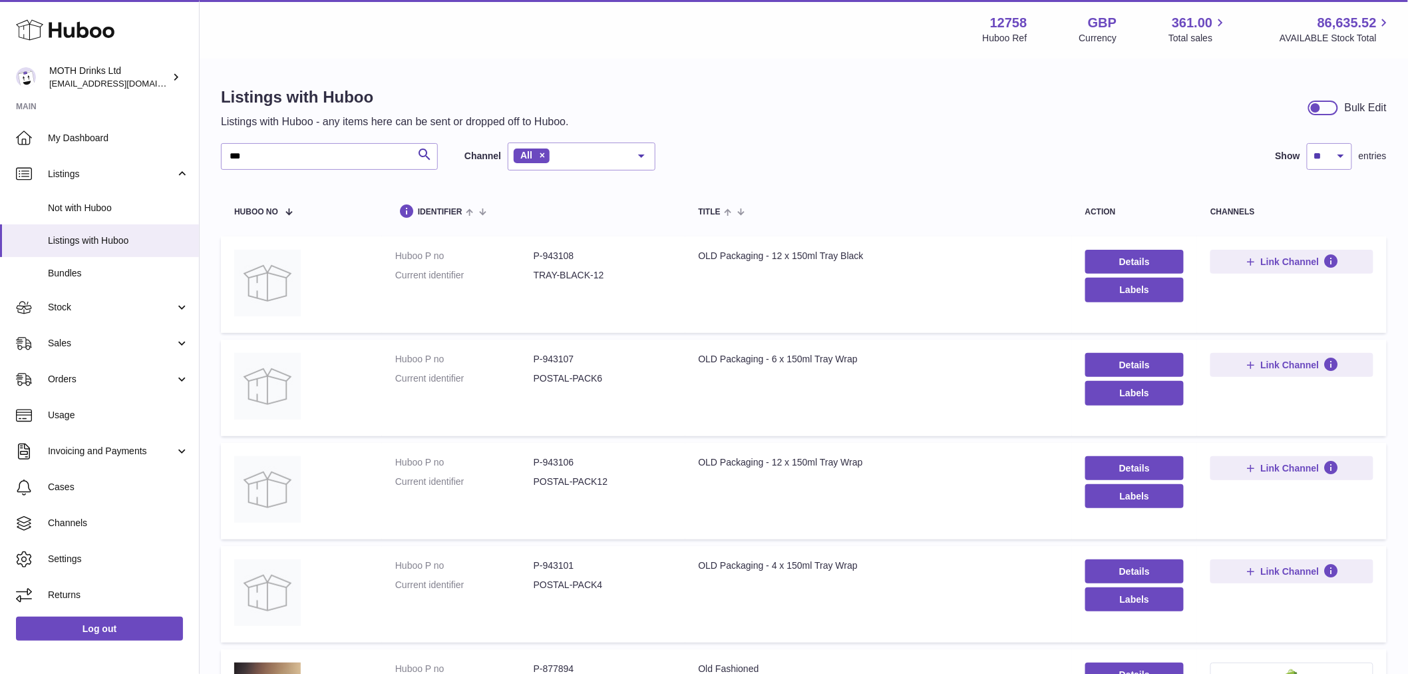
click at [327, 170] on div "*** Search Channel All All eBay Amazon Shopify Woocommerce Etsy No elements fou…" at bounding box center [438, 156] width 435 height 28
click at [284, 153] on input "***" at bounding box center [329, 156] width 217 height 27
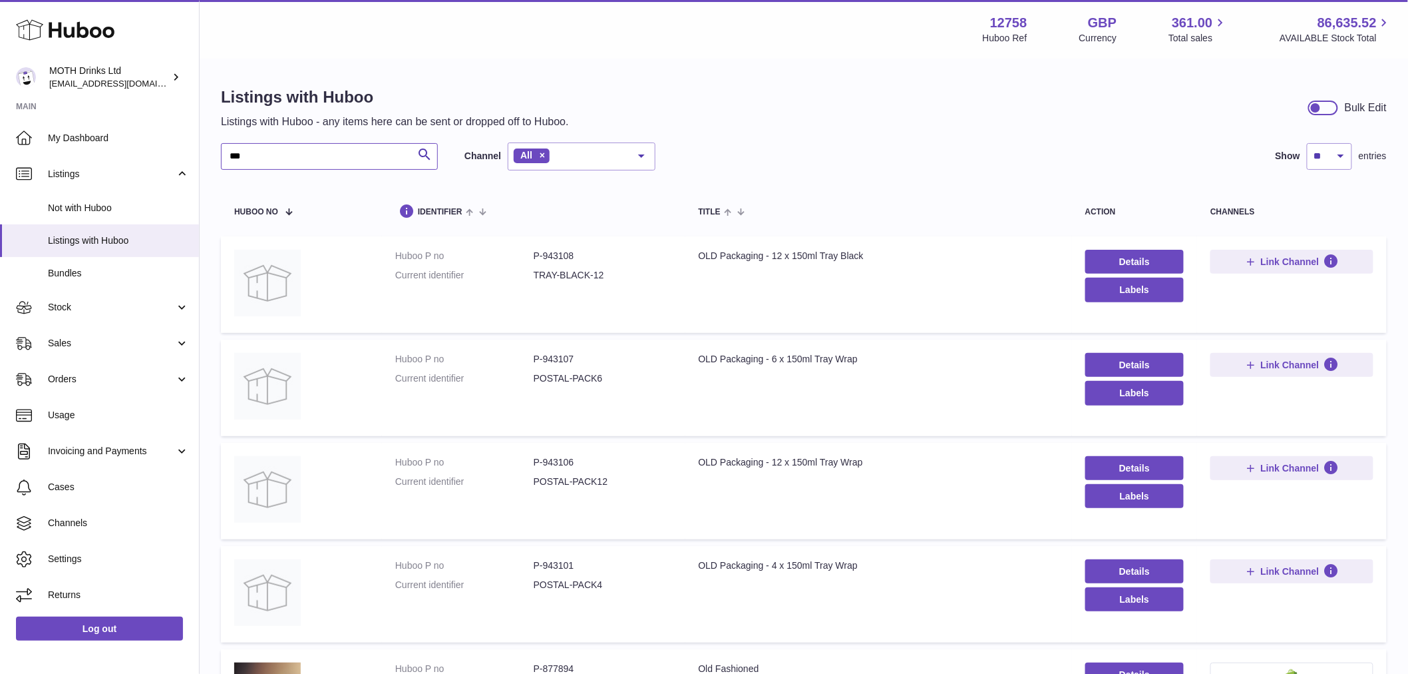
type input "*"
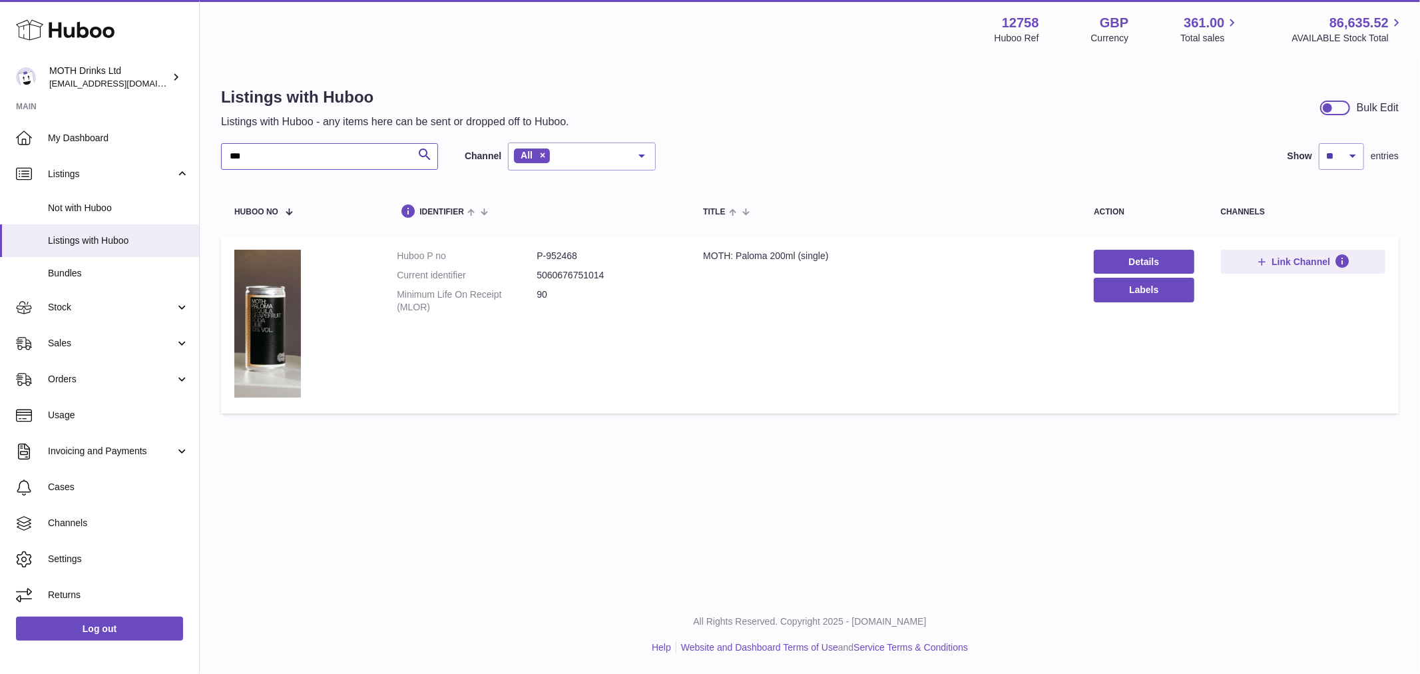
type input "***"
click at [542, 265] on dl "Huboo P no P-952468 Current identifier 5060676751014 Minimum Life On Receipt (M…" at bounding box center [537, 285] width 280 height 71
click at [553, 261] on dd "P-952468" at bounding box center [606, 256] width 140 height 13
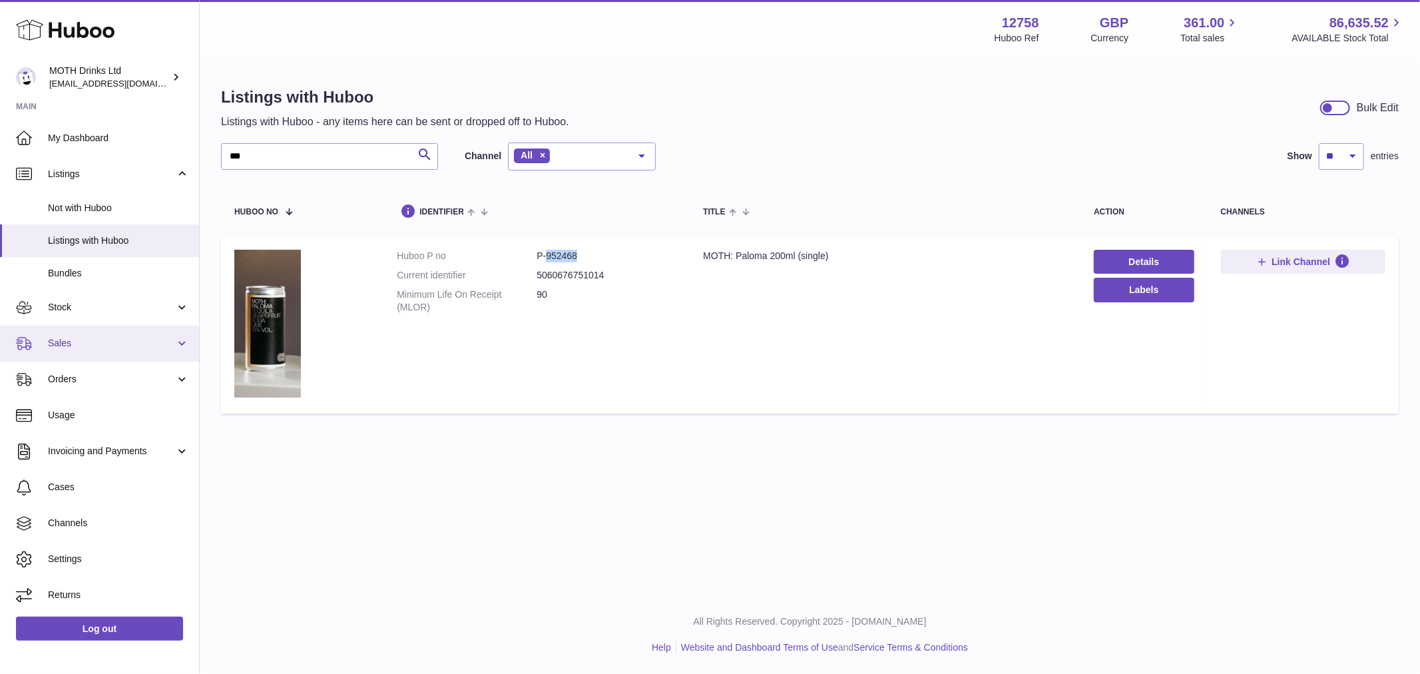
copy dd "952468"
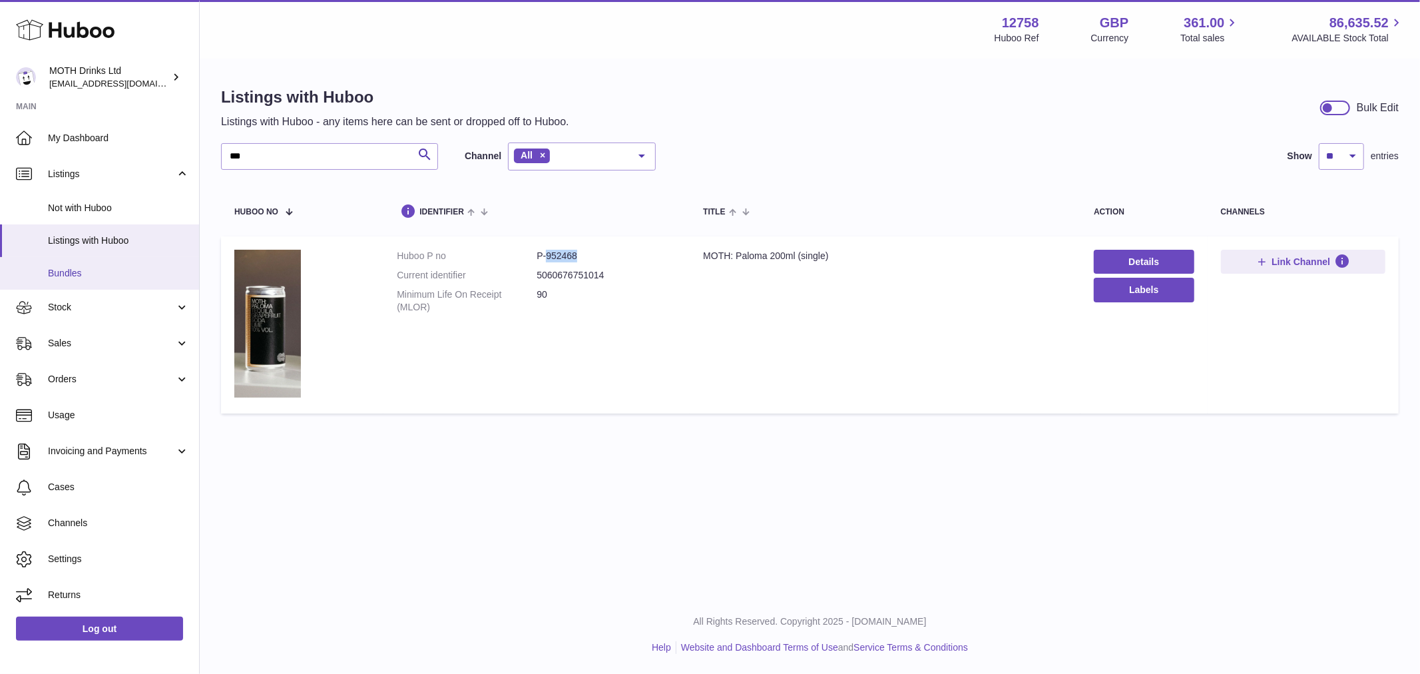
drag, startPoint x: 103, startPoint y: 267, endPoint x: 174, endPoint y: 260, distance: 71.6
click at [103, 267] on span "Bundles" at bounding box center [118, 273] width 141 height 13
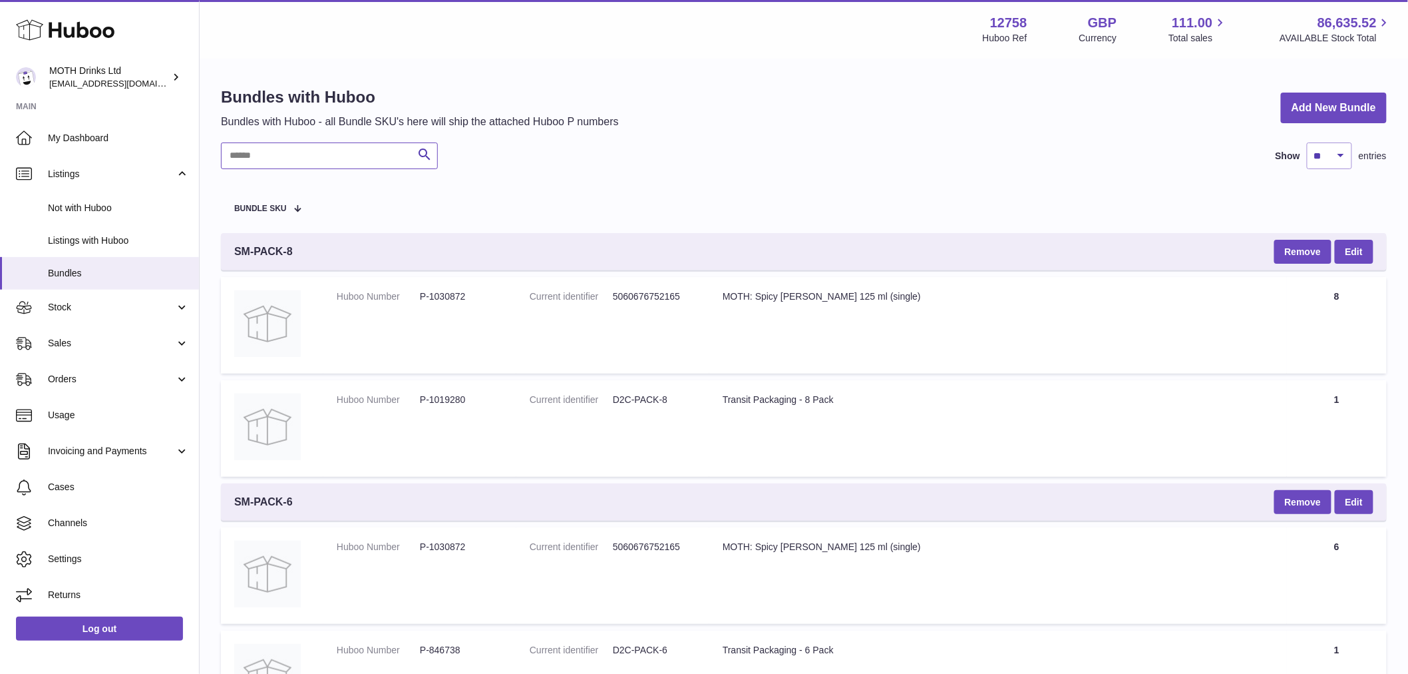
click at [276, 168] on input "text" at bounding box center [329, 155] width 217 height 27
paste input "**********"
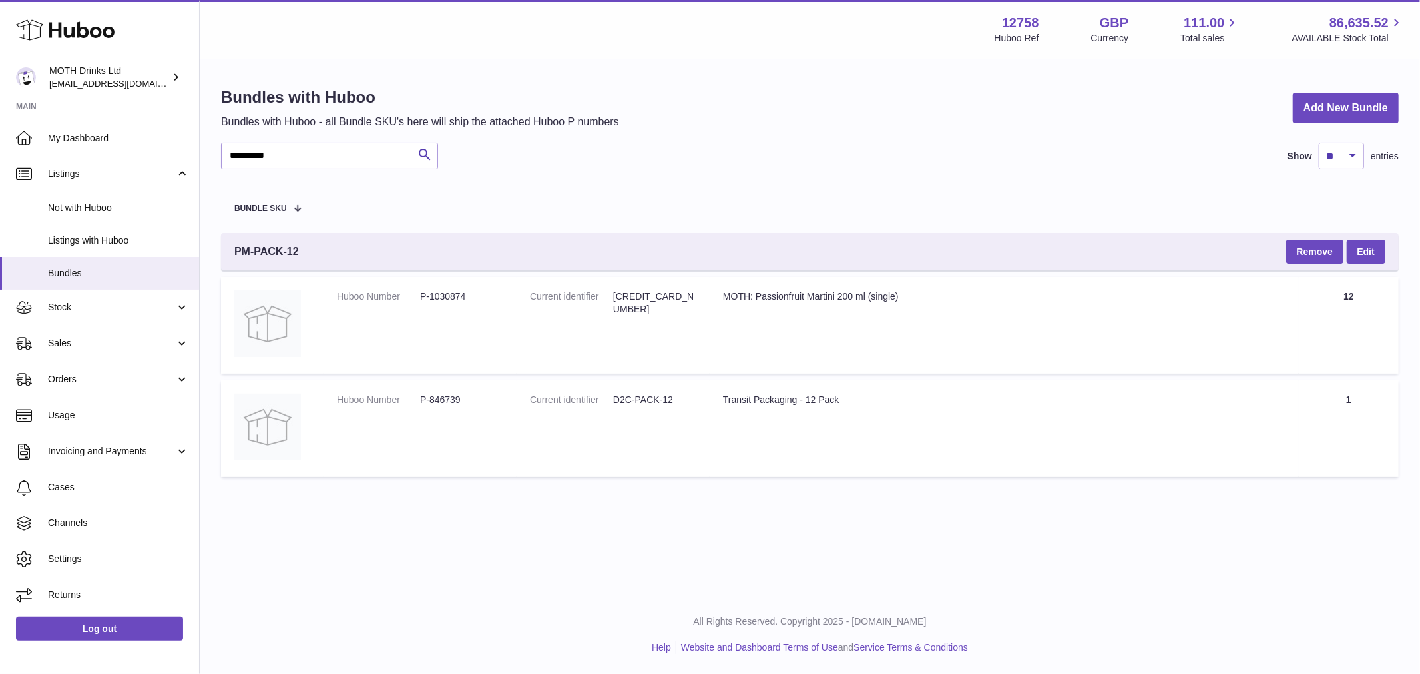
click at [443, 295] on dd "P-1030874" at bounding box center [461, 296] width 83 height 13
copy dd "1030874"
click at [302, 149] on input "**********" at bounding box center [329, 155] width 217 height 27
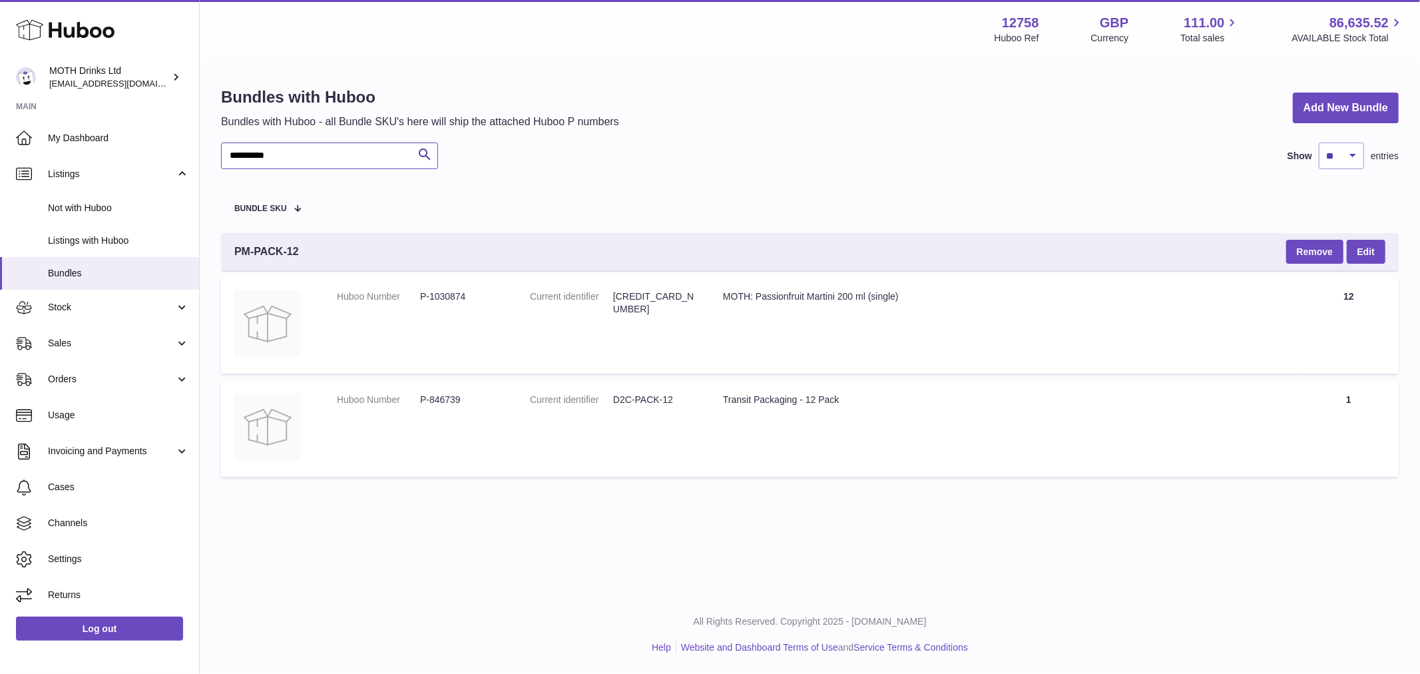
click at [302, 149] on input "**********" at bounding box center [329, 155] width 217 height 27
paste input "text"
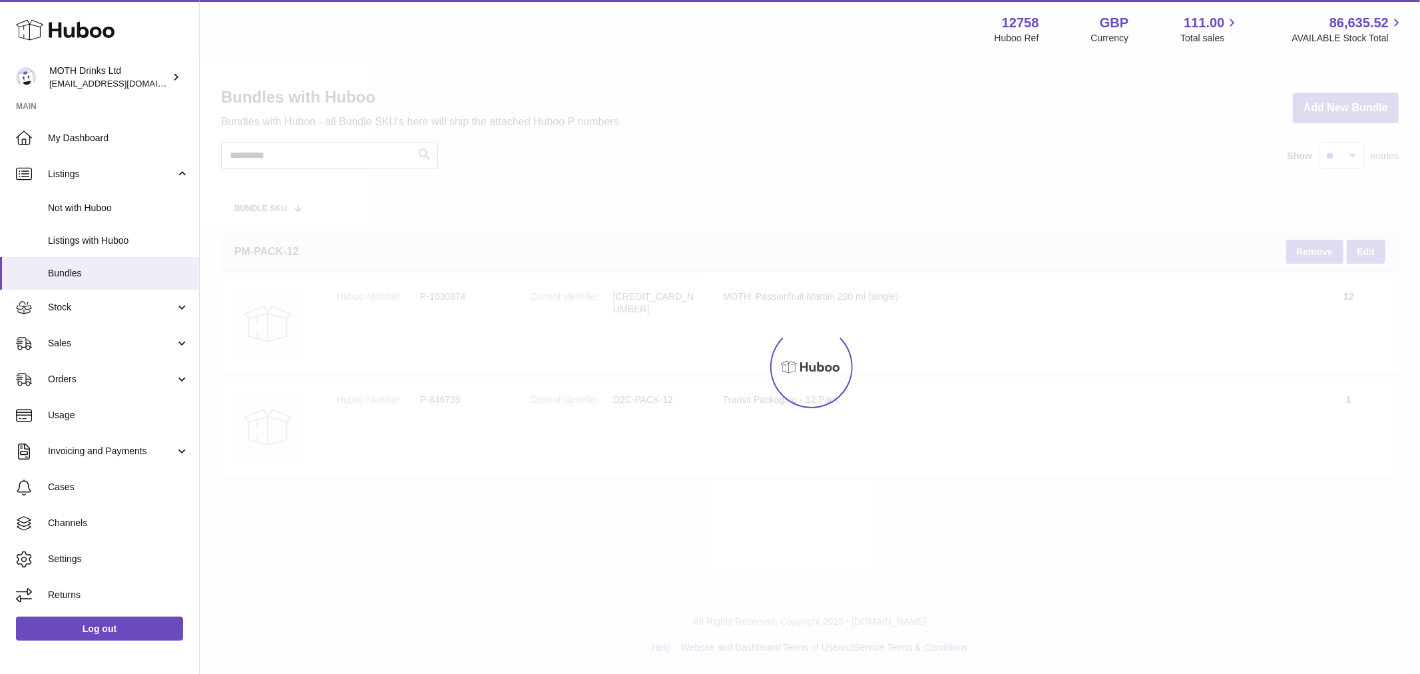
type input "**********"
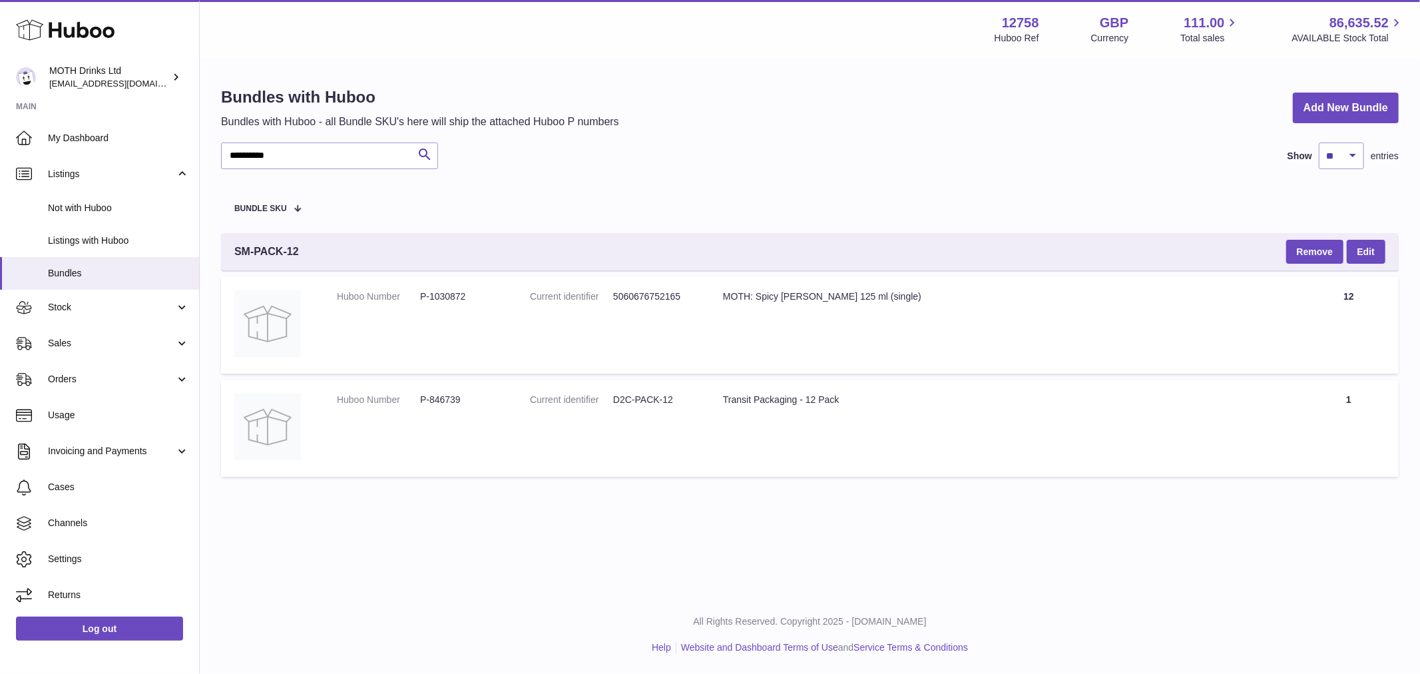
click at [453, 297] on dd "P-1030872" at bounding box center [461, 296] width 83 height 13
copy dd "1030872"
